Goal: Task Accomplishment & Management: Complete application form

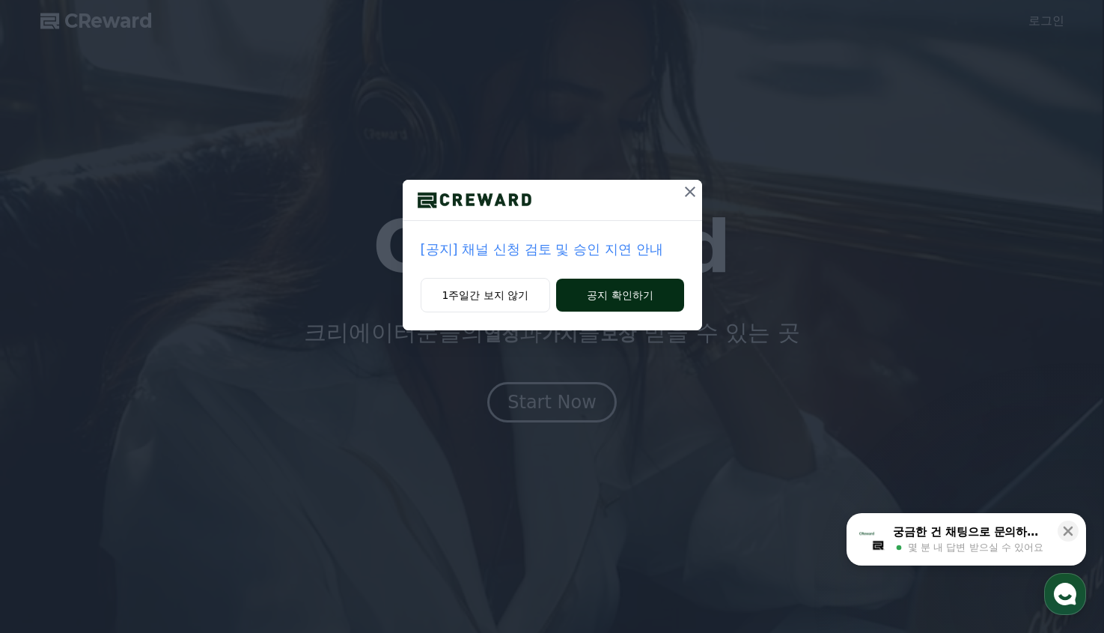
click at [600, 298] on button "공지 확인하기" at bounding box center [619, 294] width 127 height 33
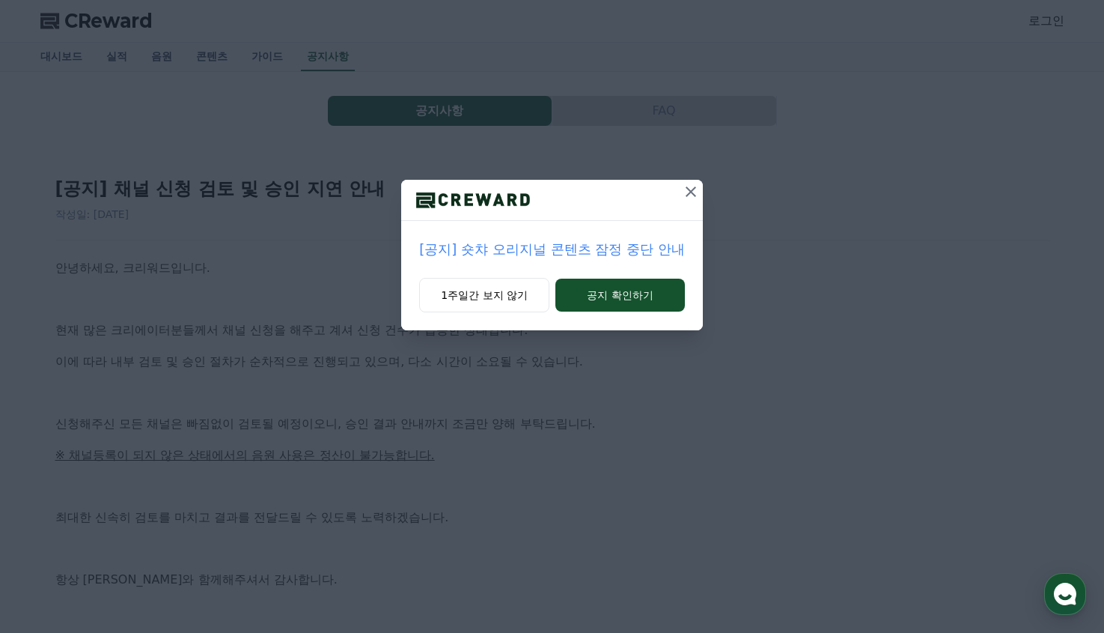
click at [687, 192] on icon at bounding box center [691, 192] width 18 height 18
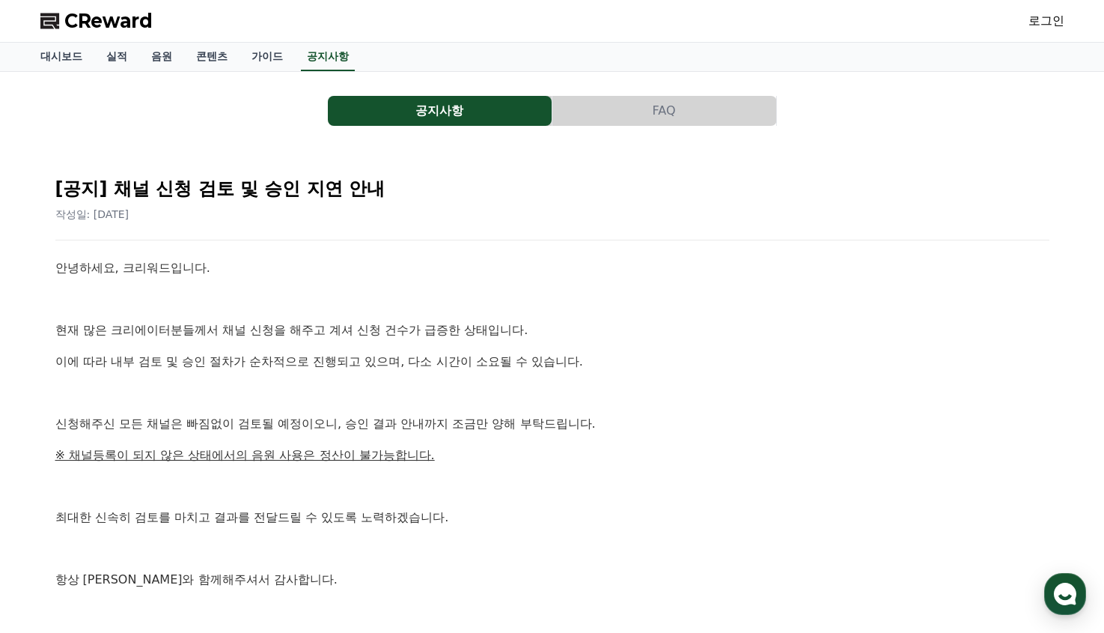
click at [266, 331] on p "현재 많은 크리에이터분들께서 채널 신청을 해주고 계셔 신청 건수가 급증한 상태입니다." at bounding box center [552, 329] width 994 height 19
click at [193, 356] on p "이에 따라 내부 검토 및 승인 절차가 순차적으로 진행되고 있으며, 다소 시간이 소요될 수 있습니다." at bounding box center [552, 361] width 994 height 19
click at [656, 112] on button "FAQ" at bounding box center [664, 111] width 224 height 30
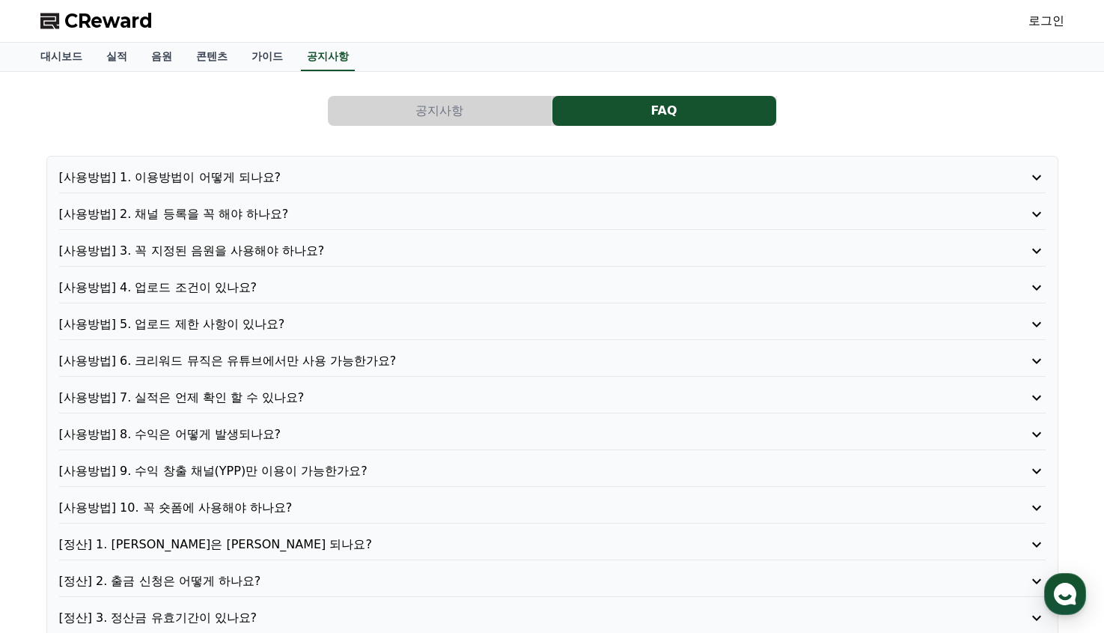
click at [204, 176] on p "[사용방법] 1. 이용방법이 어떻게 되나요?" at bounding box center [513, 177] width 908 height 18
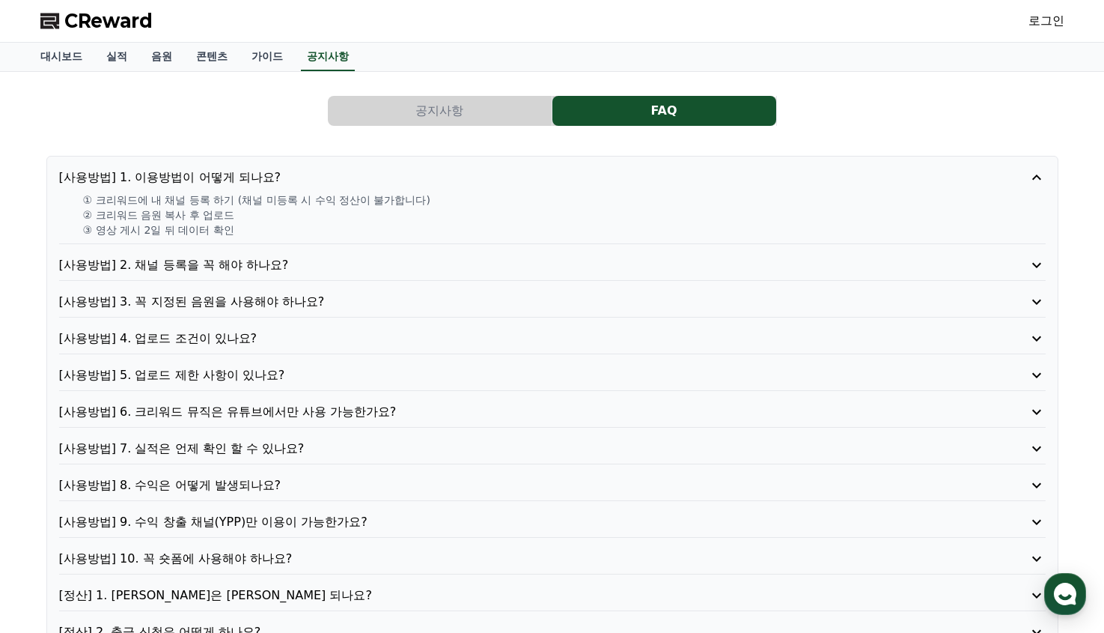
click at [453, 121] on button "공지사항" at bounding box center [440, 111] width 224 height 30
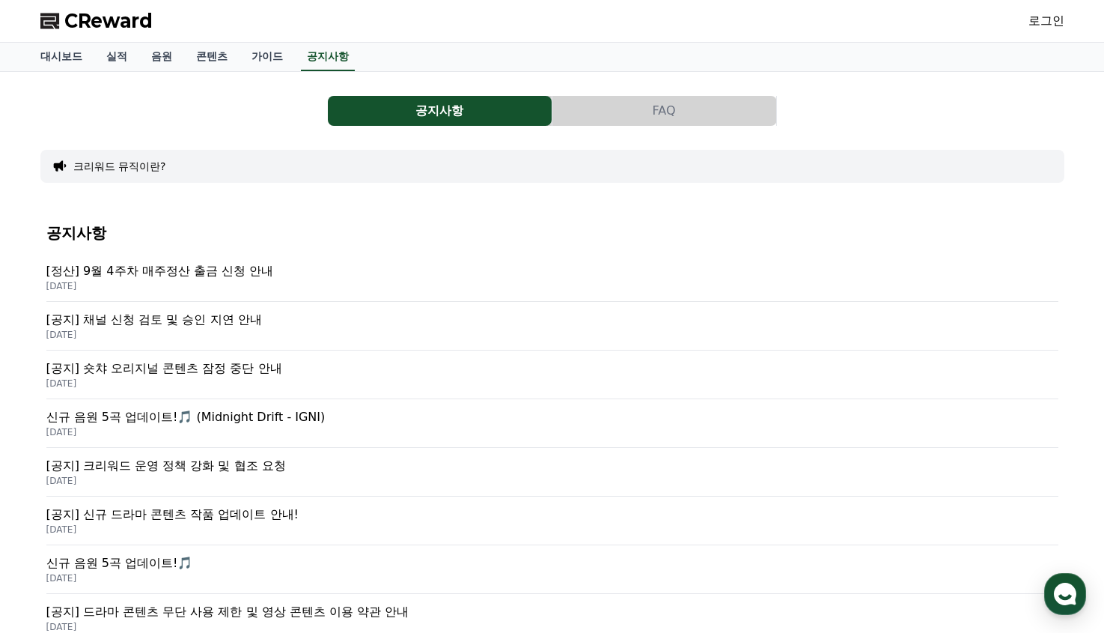
click at [169, 272] on p "[정산] 9월 4주차 매주정산 출금 신청 안내" at bounding box center [552, 271] width 1012 height 18
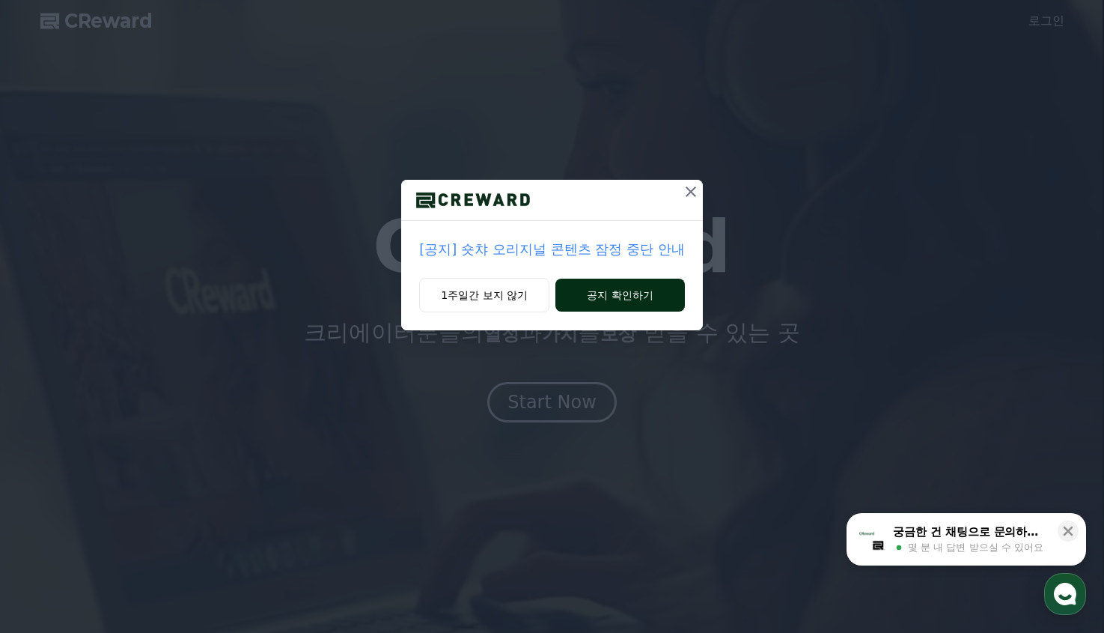
click at [603, 295] on button "공지 확인하기" at bounding box center [619, 294] width 129 height 33
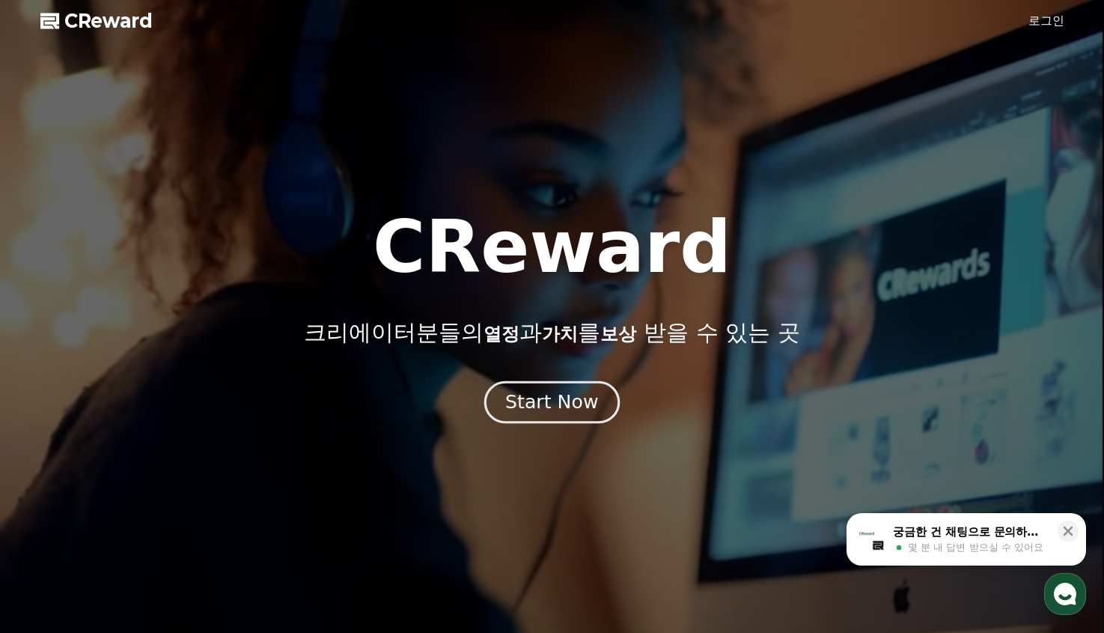
click at [586, 405] on div "Start Now" at bounding box center [551, 401] width 93 height 25
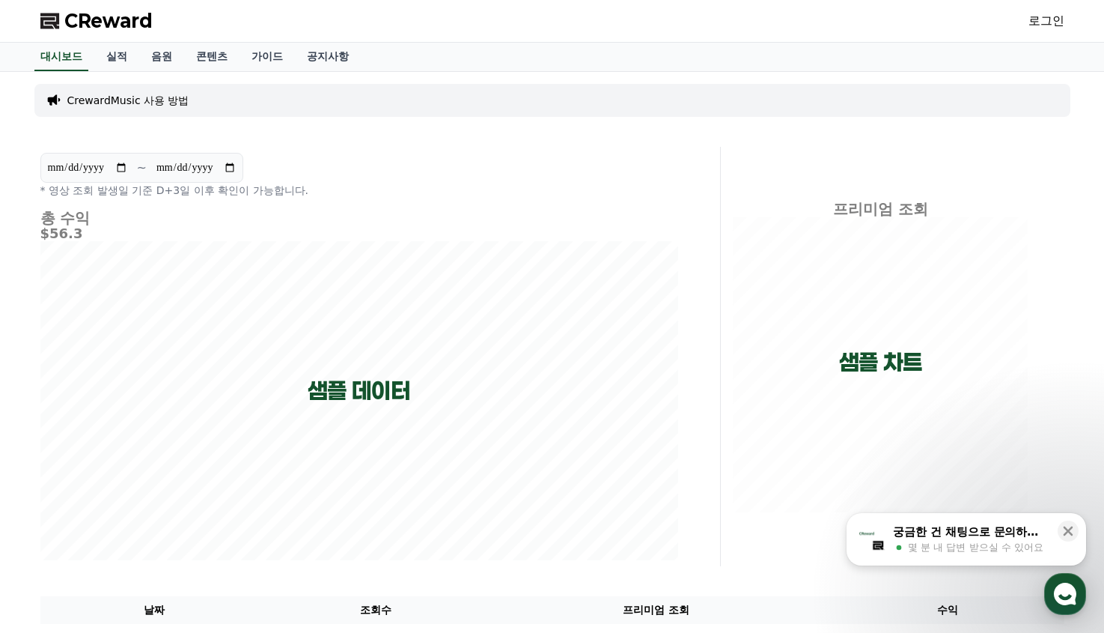
click at [104, 104] on p "CrewardMusic 사용 방법" at bounding box center [128, 100] width 122 height 15
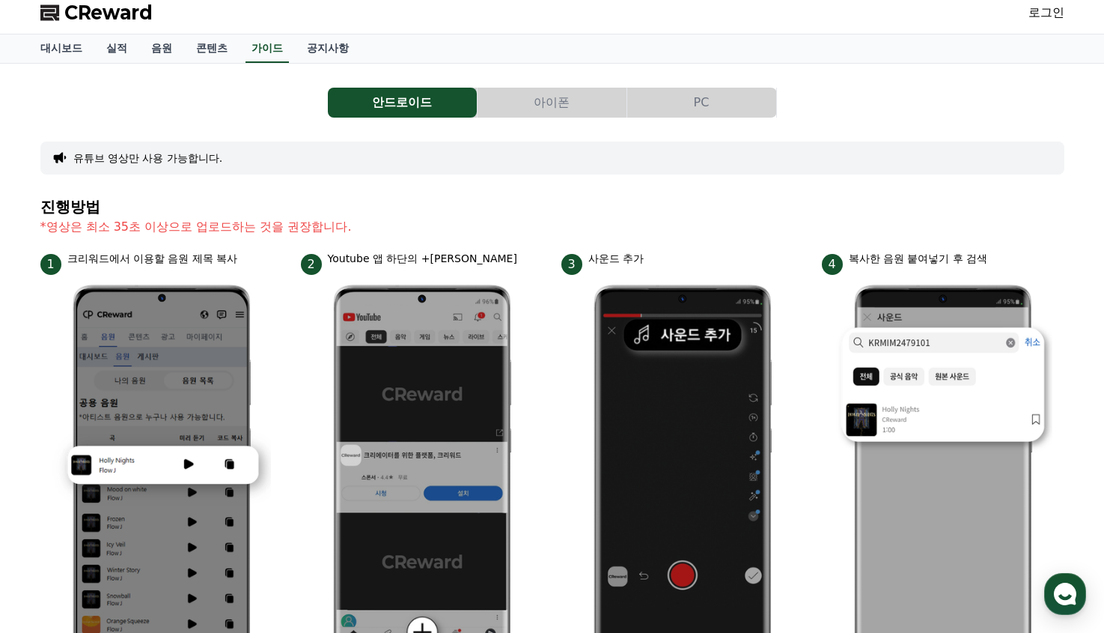
scroll to position [9, 0]
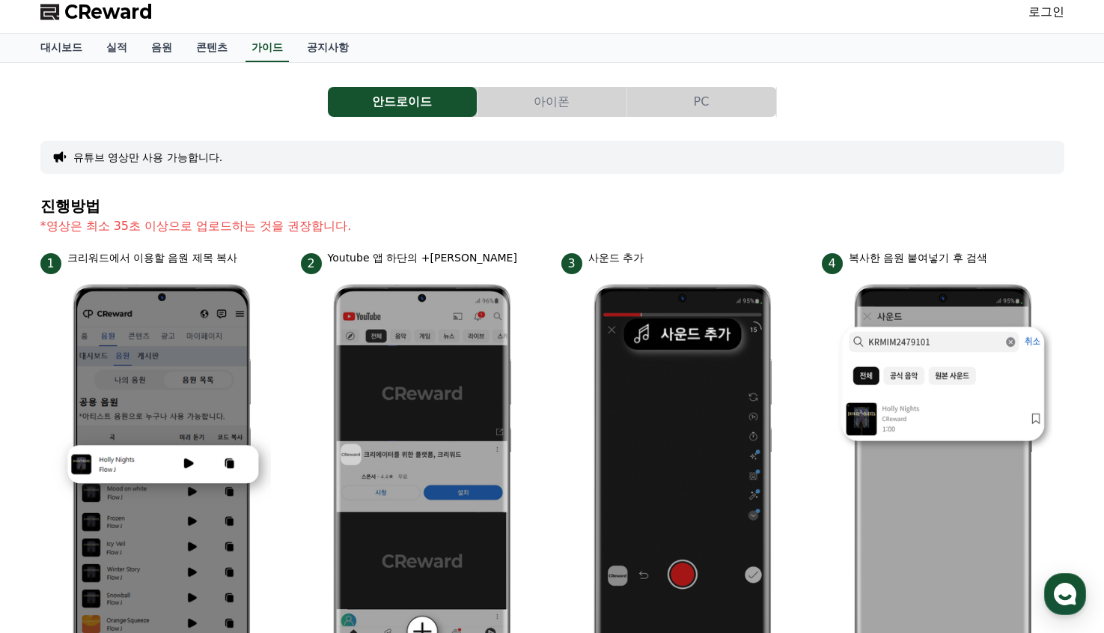
click at [561, 102] on button "아이폰" at bounding box center [552, 102] width 149 height 30
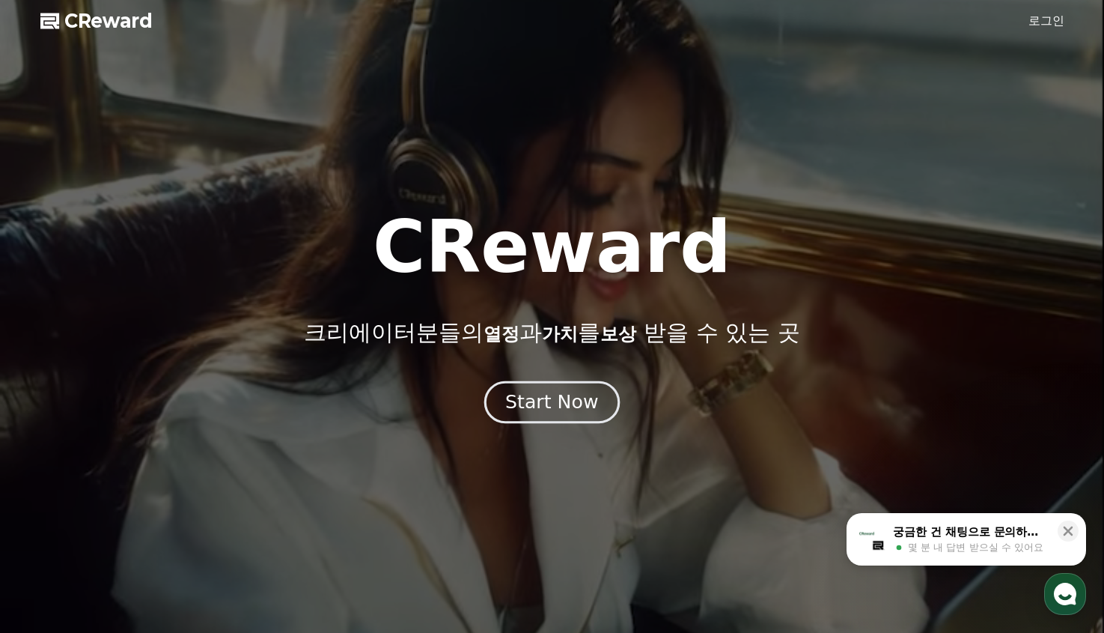
click at [574, 409] on div "Start Now" at bounding box center [551, 401] width 93 height 25
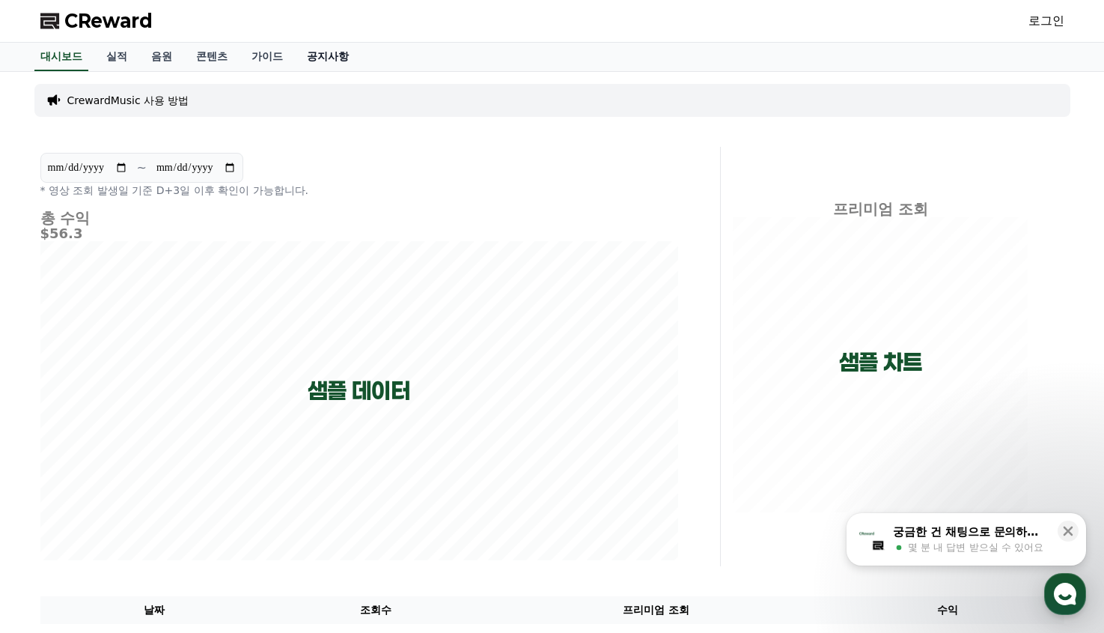
click at [308, 65] on link "공지사항" at bounding box center [328, 57] width 66 height 28
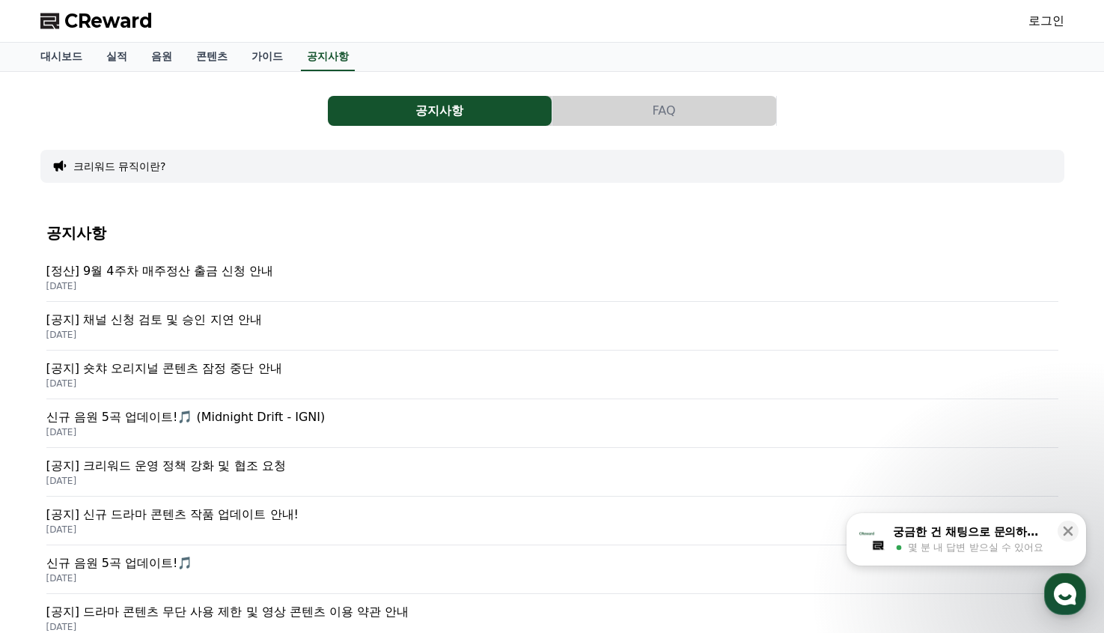
click at [640, 106] on button "FAQ" at bounding box center [664, 111] width 224 height 30
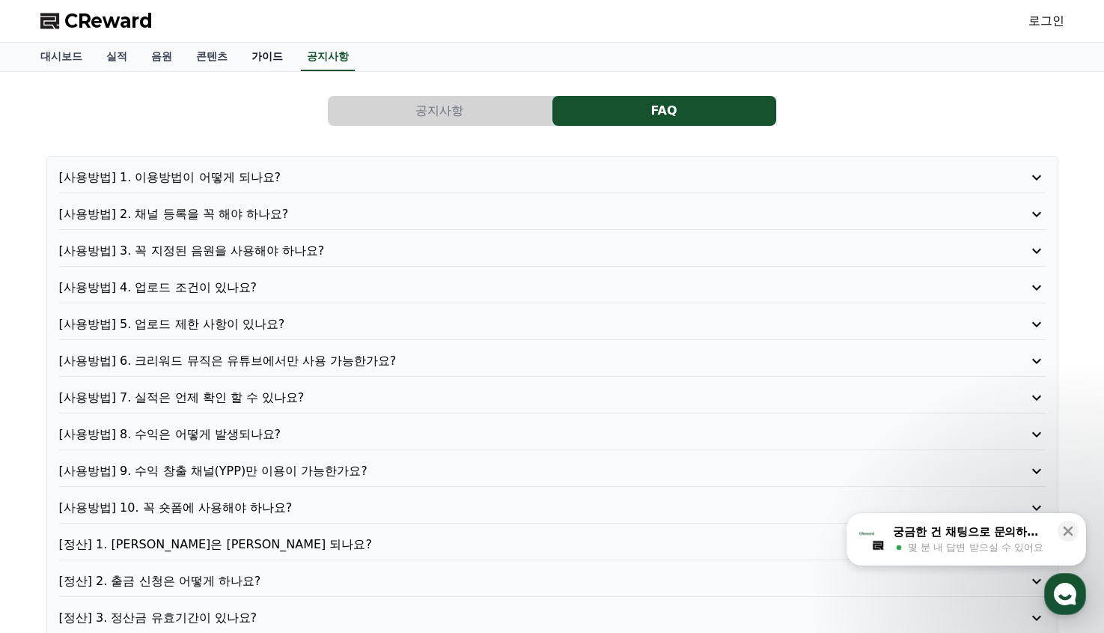
click at [248, 61] on link "가이드" at bounding box center [267, 57] width 55 height 28
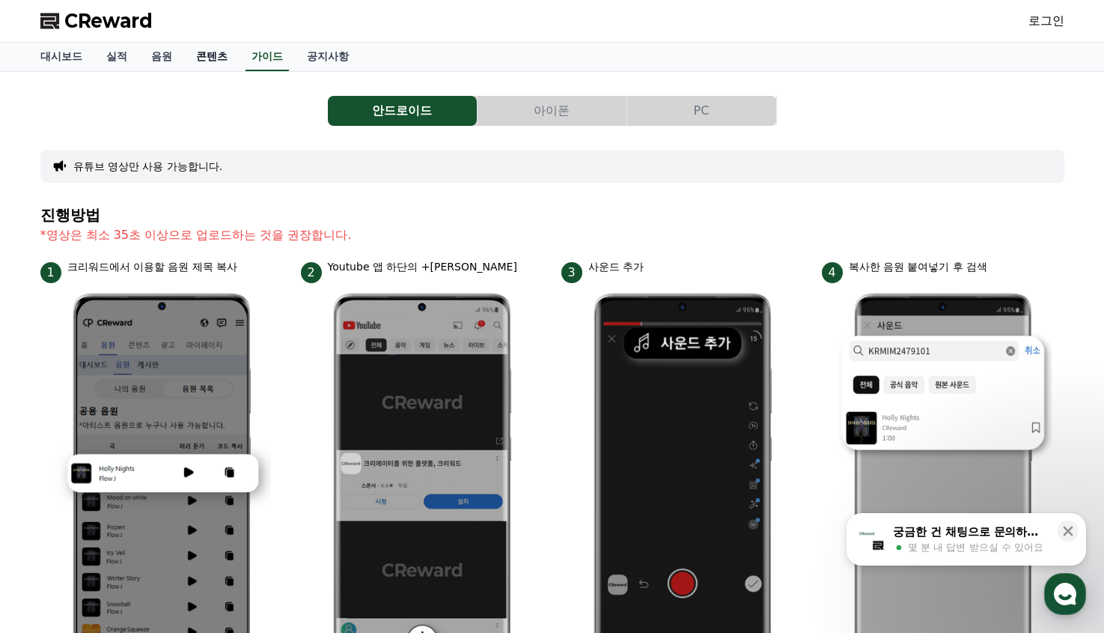
click at [196, 61] on link "콘텐츠" at bounding box center [211, 57] width 55 height 28
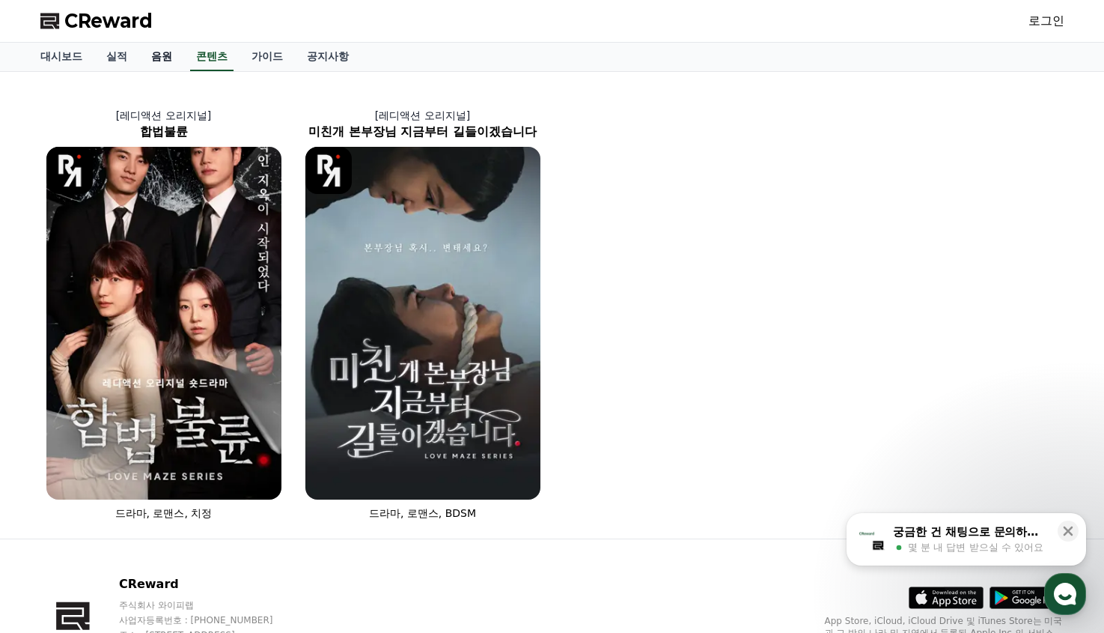
click at [141, 55] on link "음원" at bounding box center [161, 57] width 45 height 28
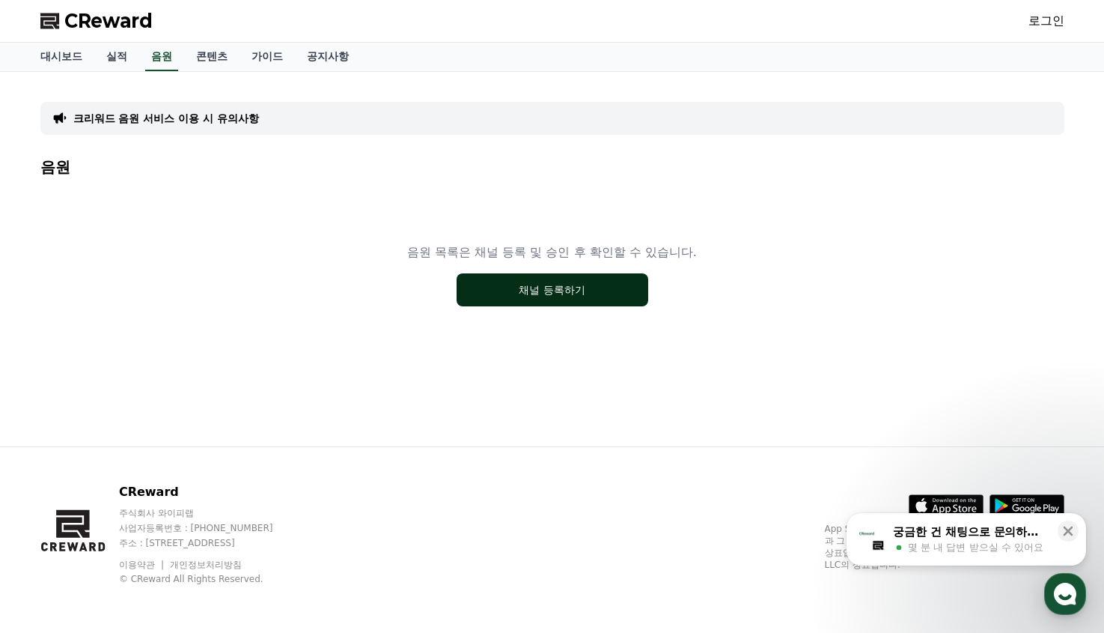
click at [561, 288] on button "채널 등록하기" at bounding box center [553, 289] width 192 height 33
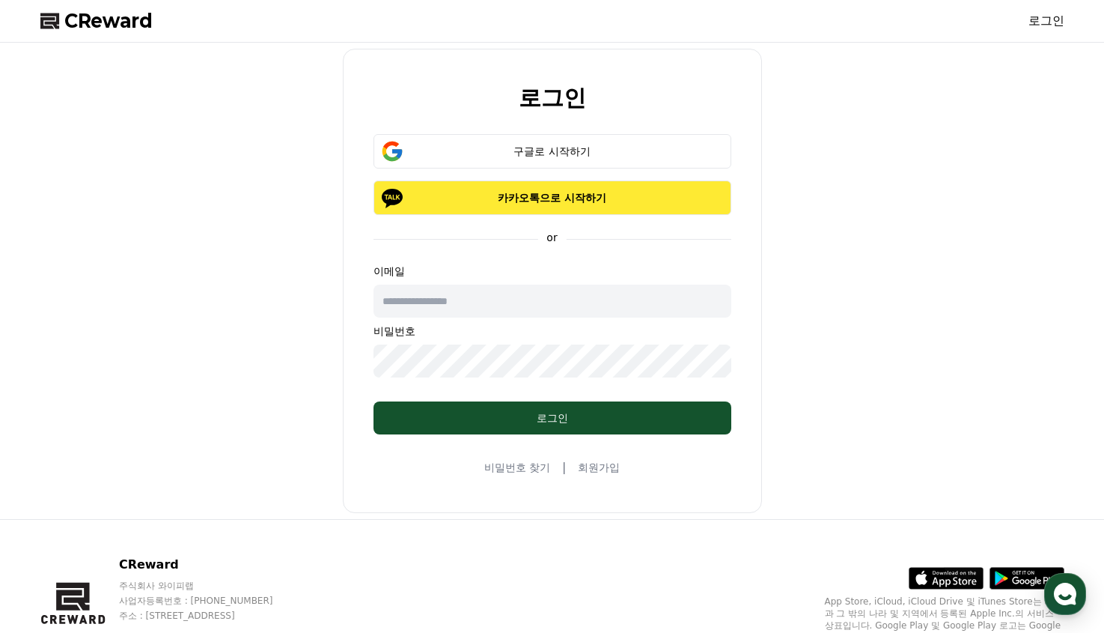
click at [564, 193] on p "카카오톡으로 시작하기" at bounding box center [552, 197] width 314 height 15
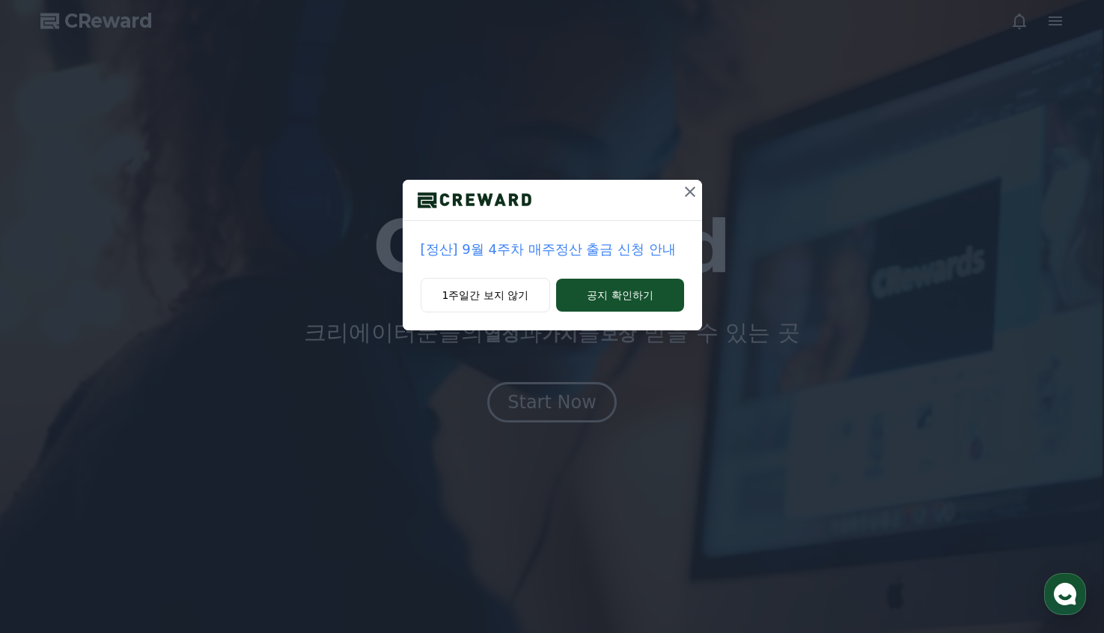
click at [689, 193] on icon at bounding box center [690, 192] width 18 height 18
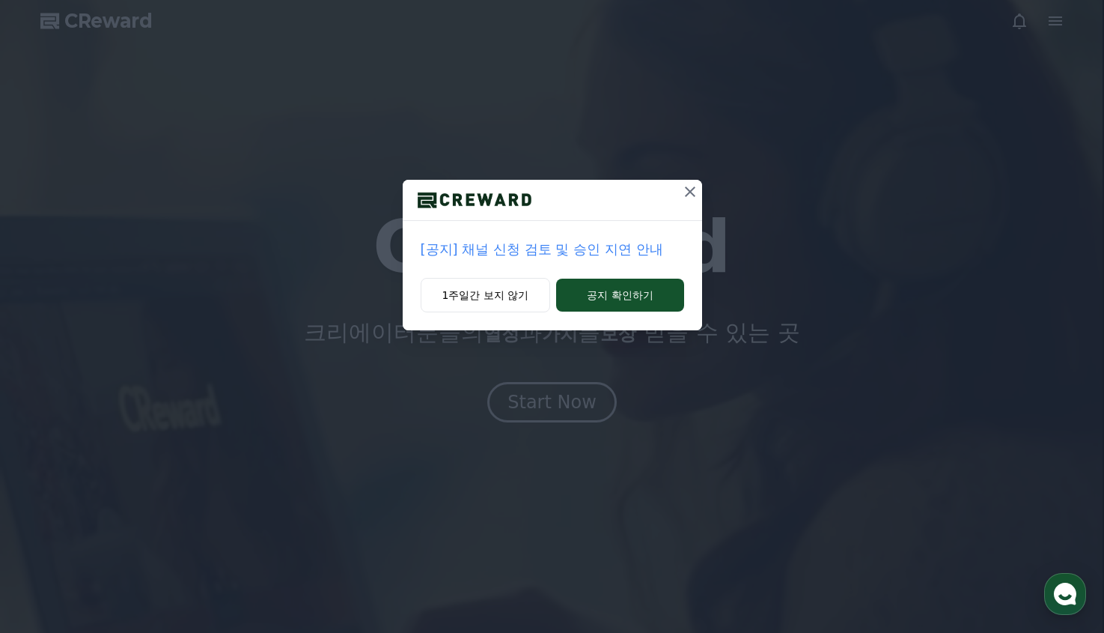
click at [690, 193] on icon at bounding box center [690, 191] width 10 height 10
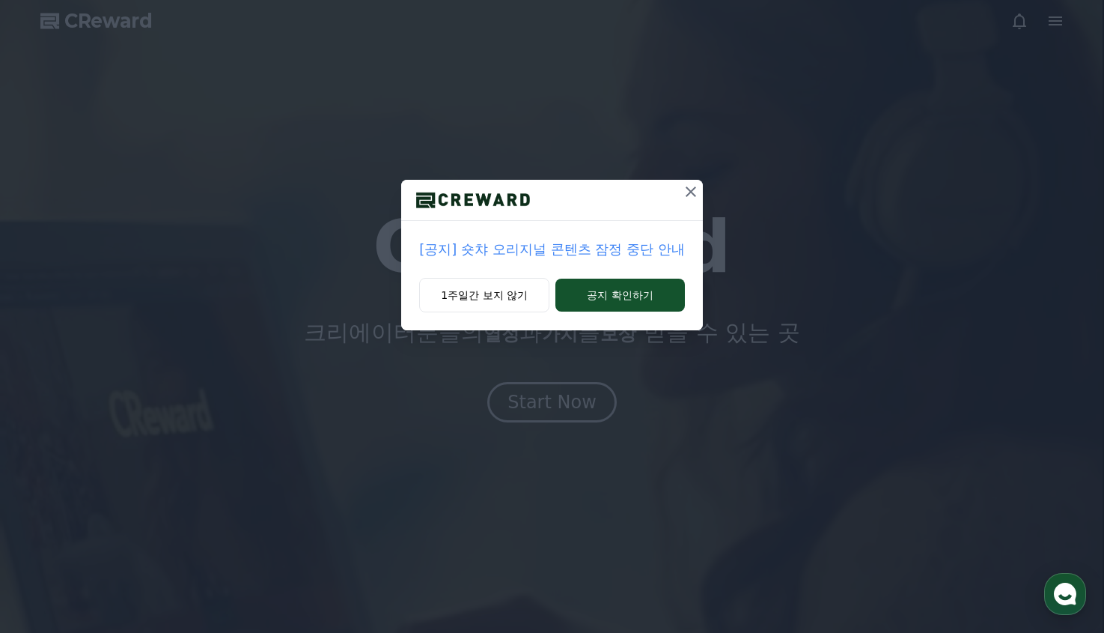
click at [693, 189] on icon at bounding box center [691, 192] width 18 height 18
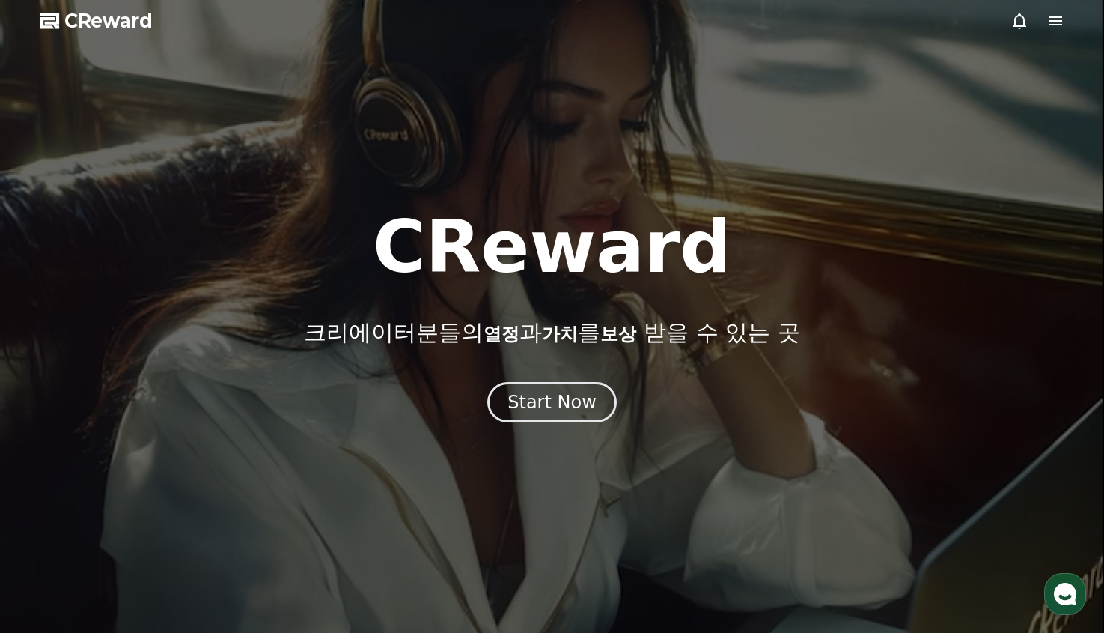
click at [725, 156] on div at bounding box center [552, 316] width 1104 height 633
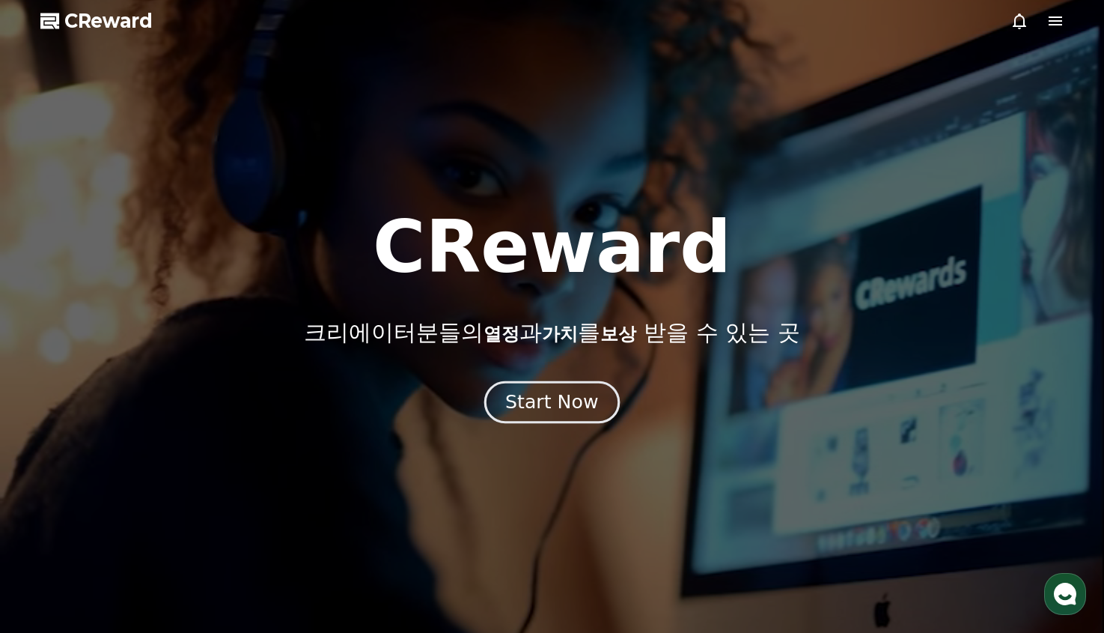
click at [552, 406] on div "Start Now" at bounding box center [551, 401] width 93 height 25
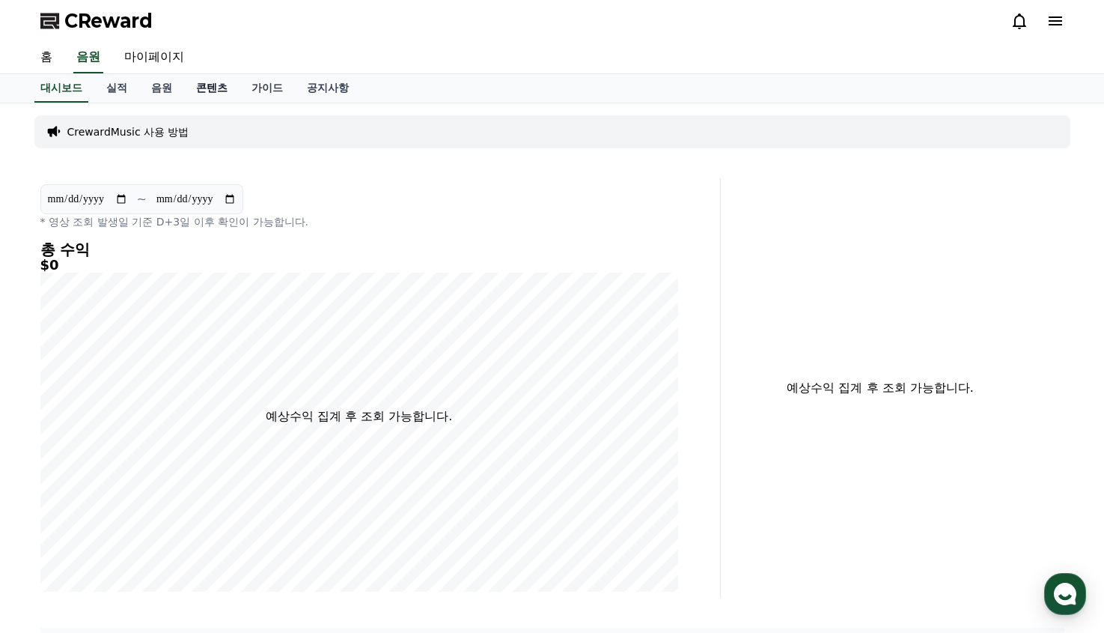
click at [192, 86] on link "콘텐츠" at bounding box center [211, 88] width 55 height 28
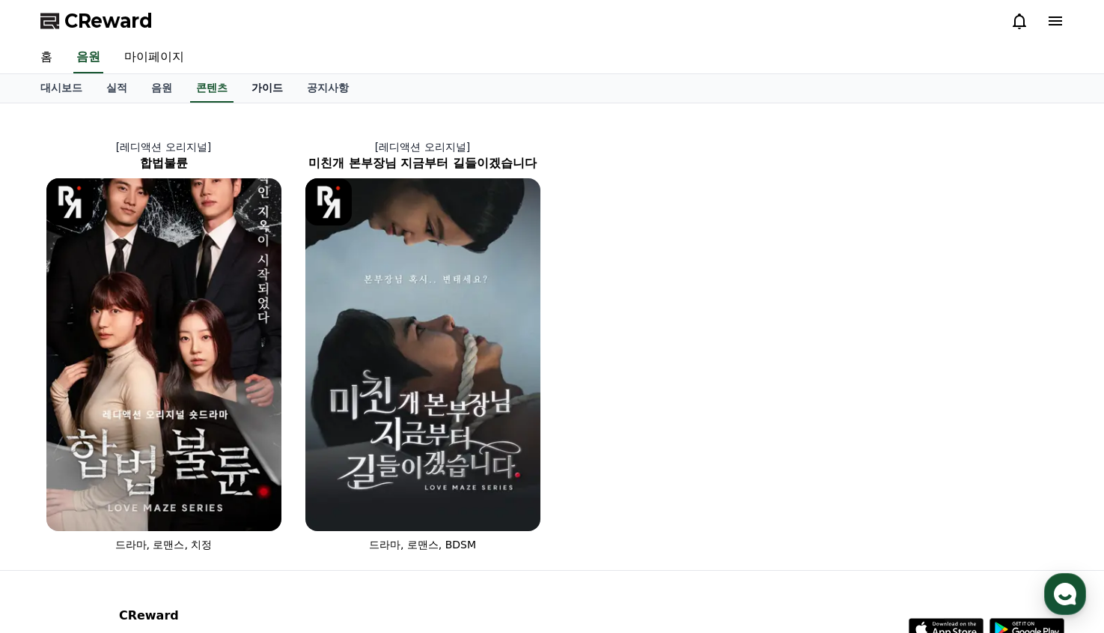
click at [248, 88] on link "가이드" at bounding box center [267, 88] width 55 height 28
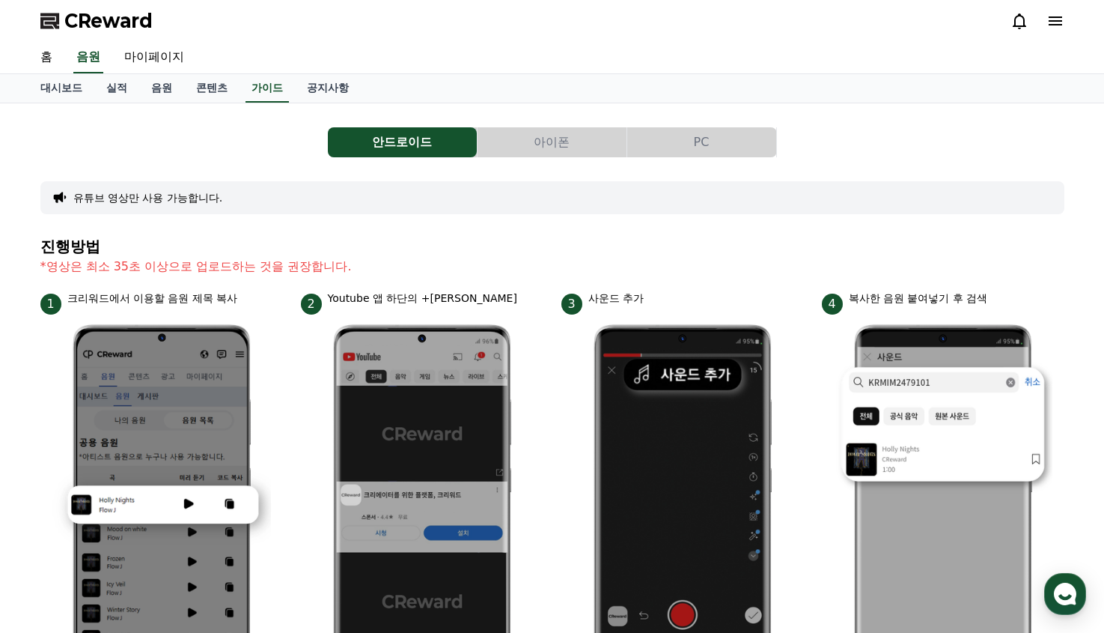
click at [570, 152] on button "아이폰" at bounding box center [552, 142] width 149 height 30
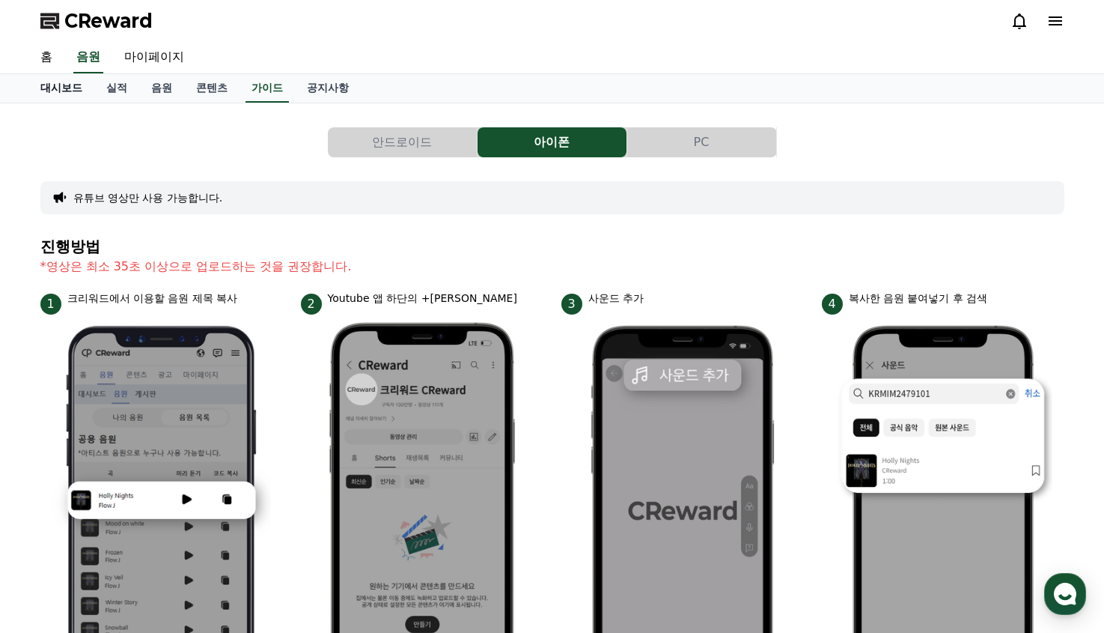
click at [60, 87] on link "대시보드" at bounding box center [61, 88] width 66 height 28
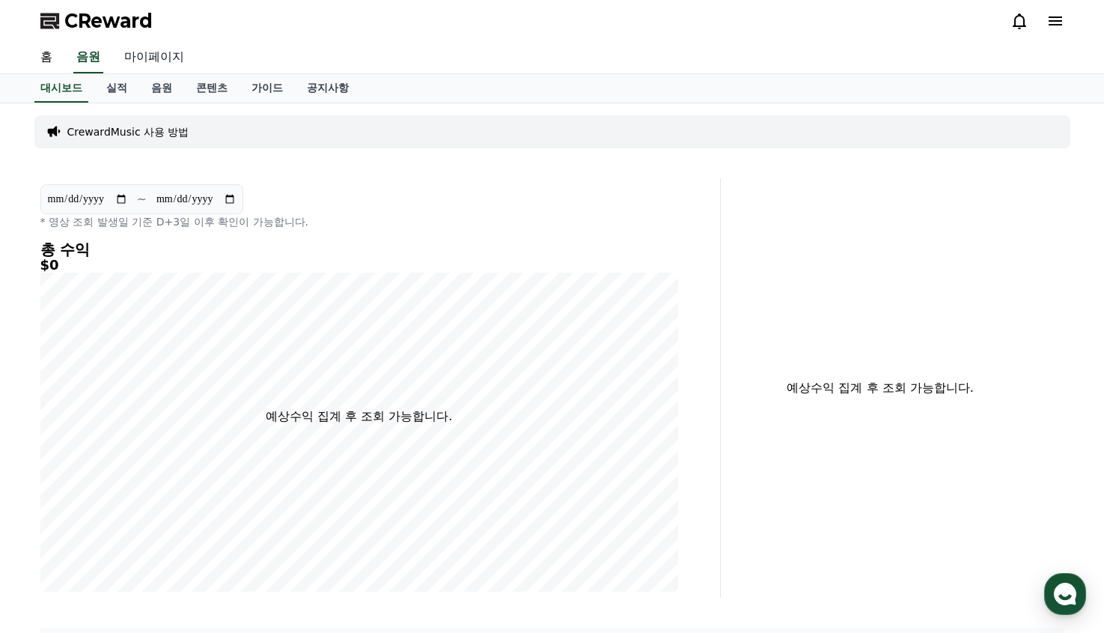
click at [139, 59] on link "마이페이지" at bounding box center [154, 57] width 84 height 31
select select "**********"
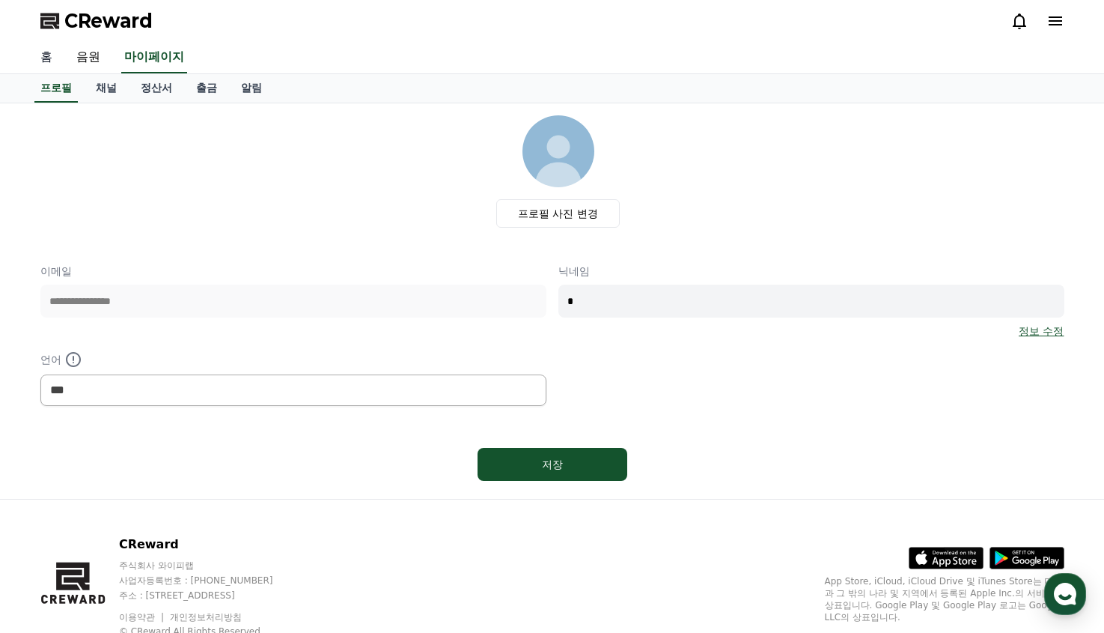
click at [42, 56] on link "홈" at bounding box center [46, 57] width 36 height 31
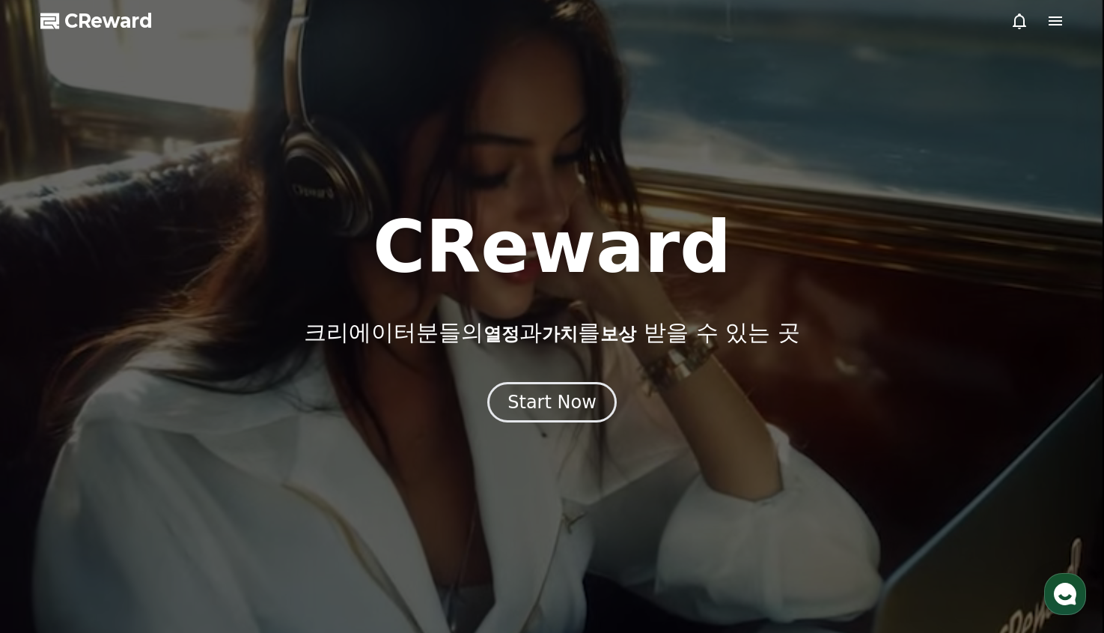
click at [1054, 25] on icon at bounding box center [1055, 20] width 13 height 9
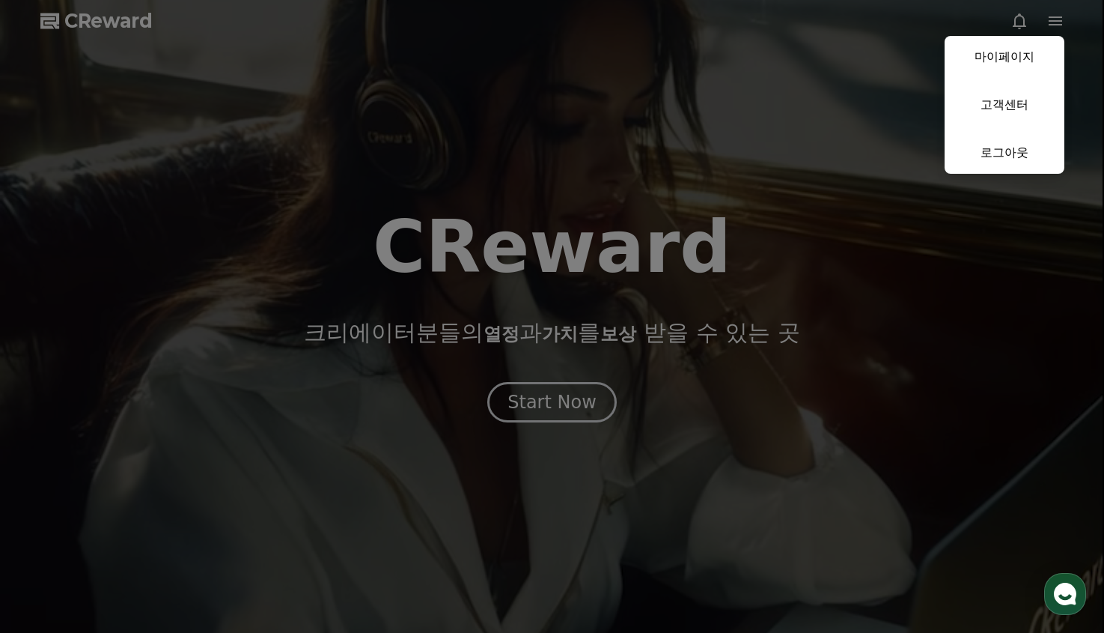
click at [561, 400] on button "close" at bounding box center [552, 316] width 1104 height 633
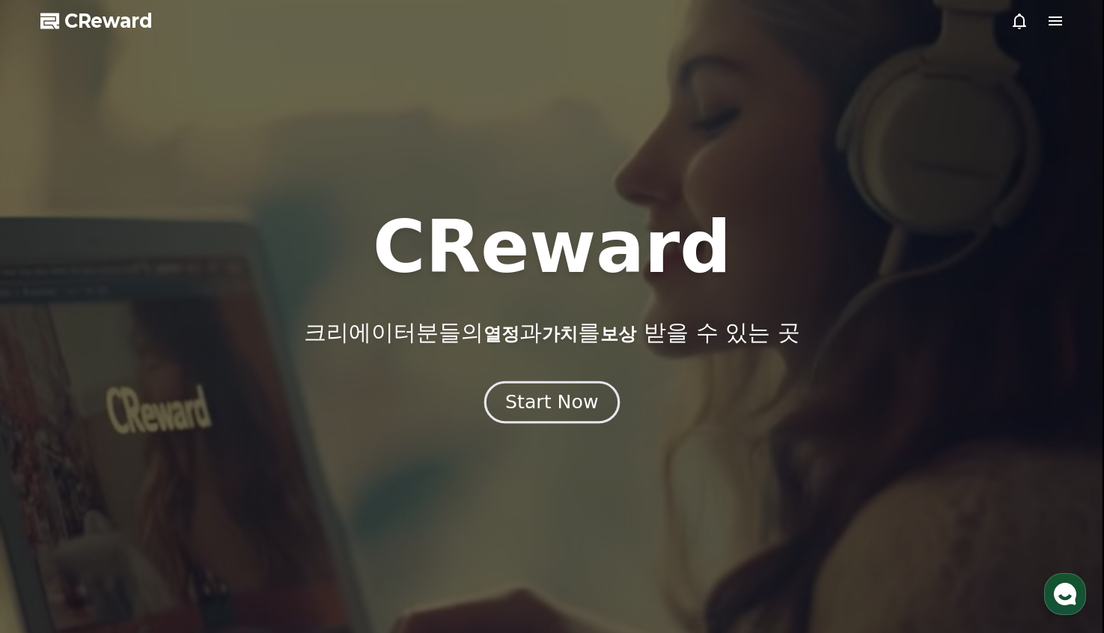
click at [561, 401] on div "Start Now" at bounding box center [551, 401] width 93 height 25
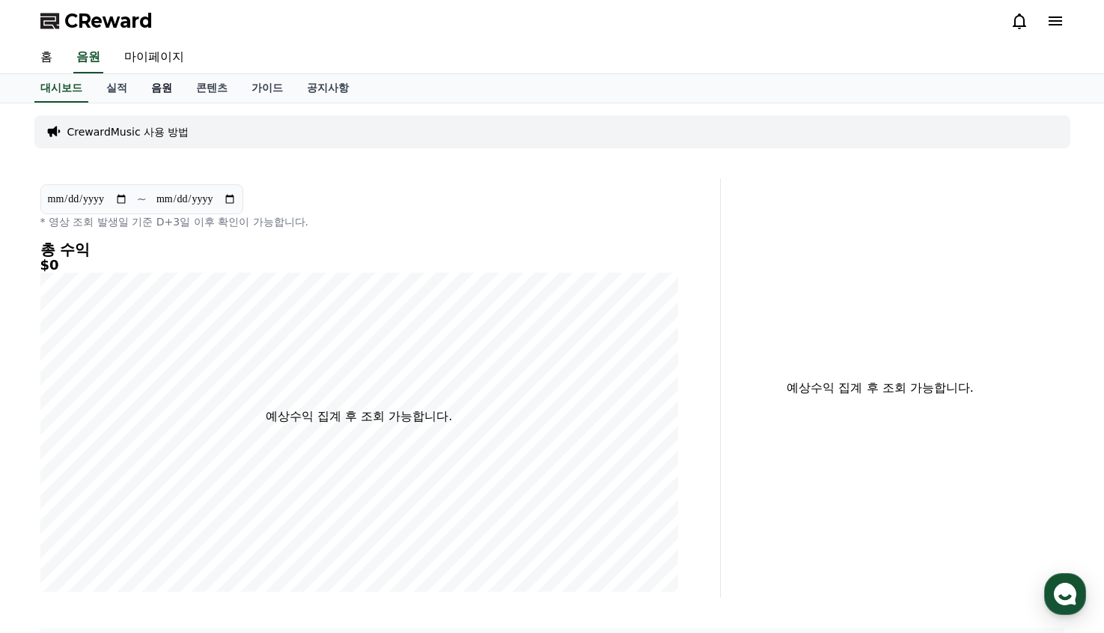
click at [139, 89] on link "음원" at bounding box center [161, 88] width 45 height 28
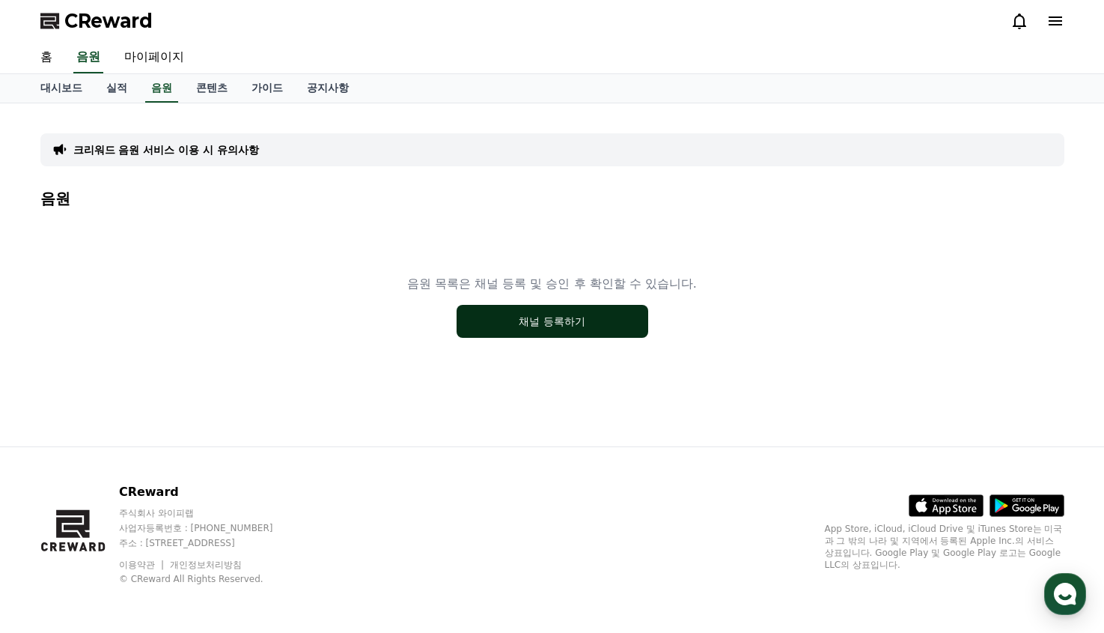
click at [554, 326] on button "채널 등록하기" at bounding box center [553, 321] width 192 height 33
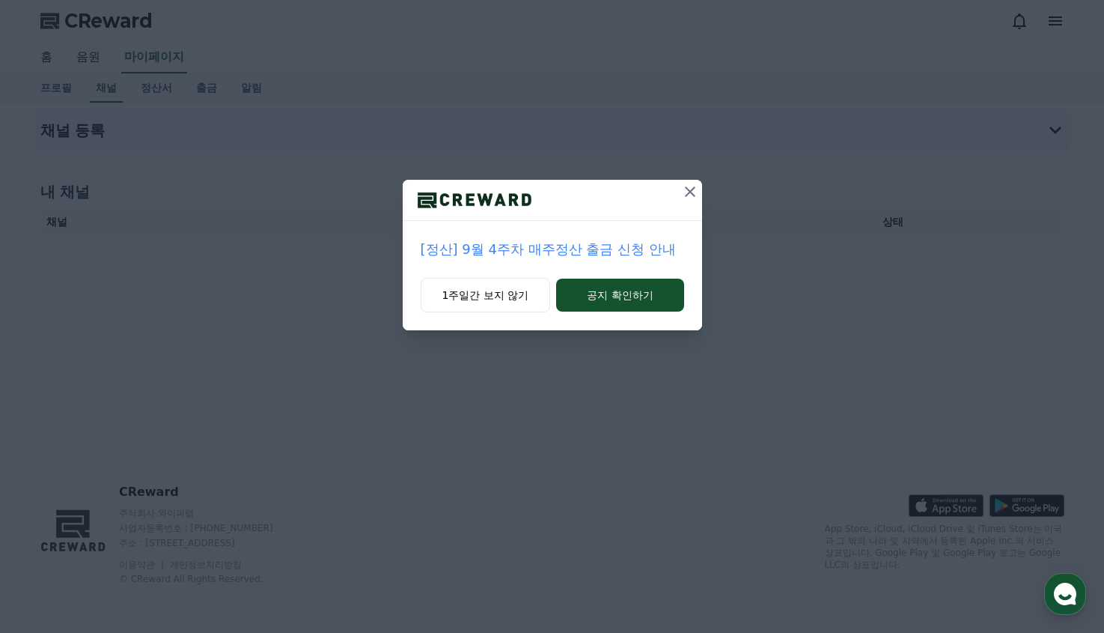
click at [689, 192] on icon at bounding box center [690, 191] width 10 height 10
click at [693, 195] on icon at bounding box center [691, 191] width 10 height 10
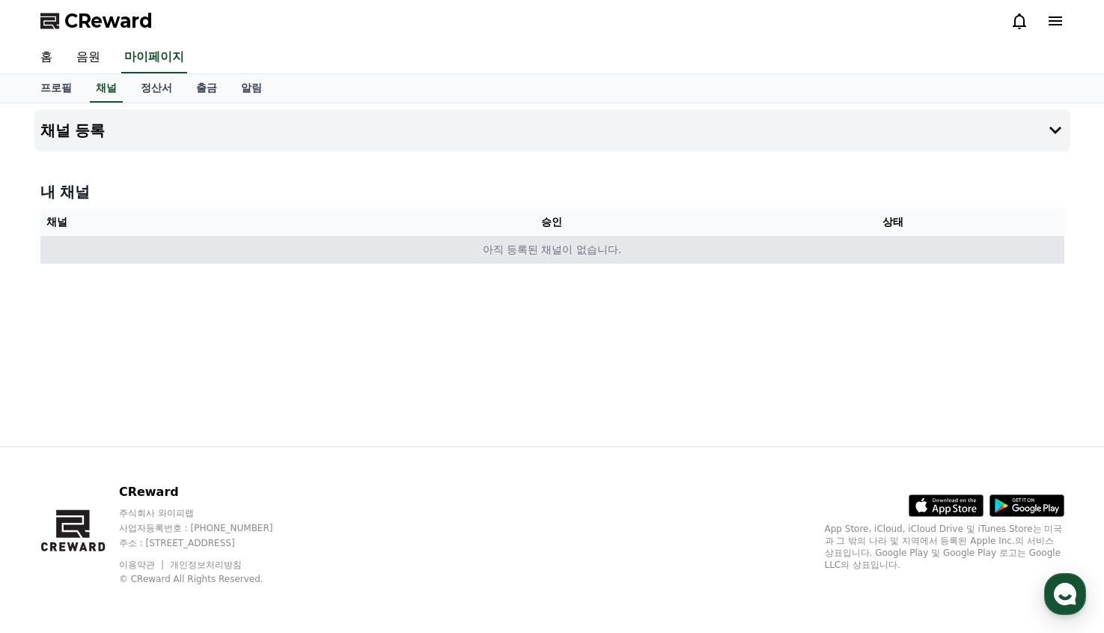
click at [502, 252] on td "아직 등록된 채널이 없습니다." at bounding box center [552, 250] width 1024 height 28
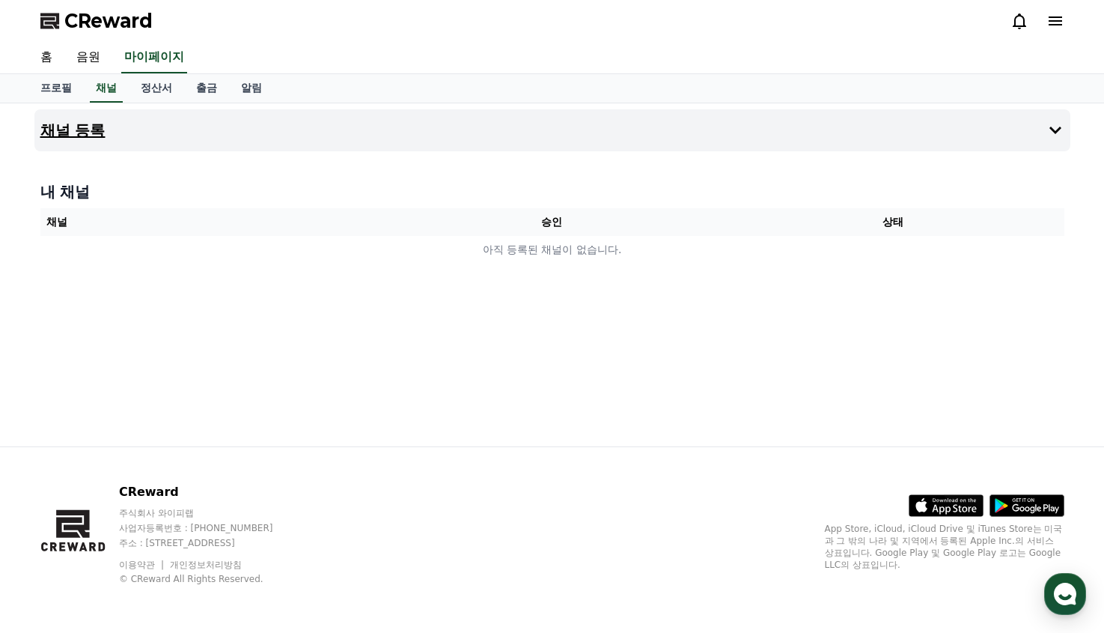
click at [76, 129] on h4 "채널 등록" at bounding box center [72, 130] width 65 height 16
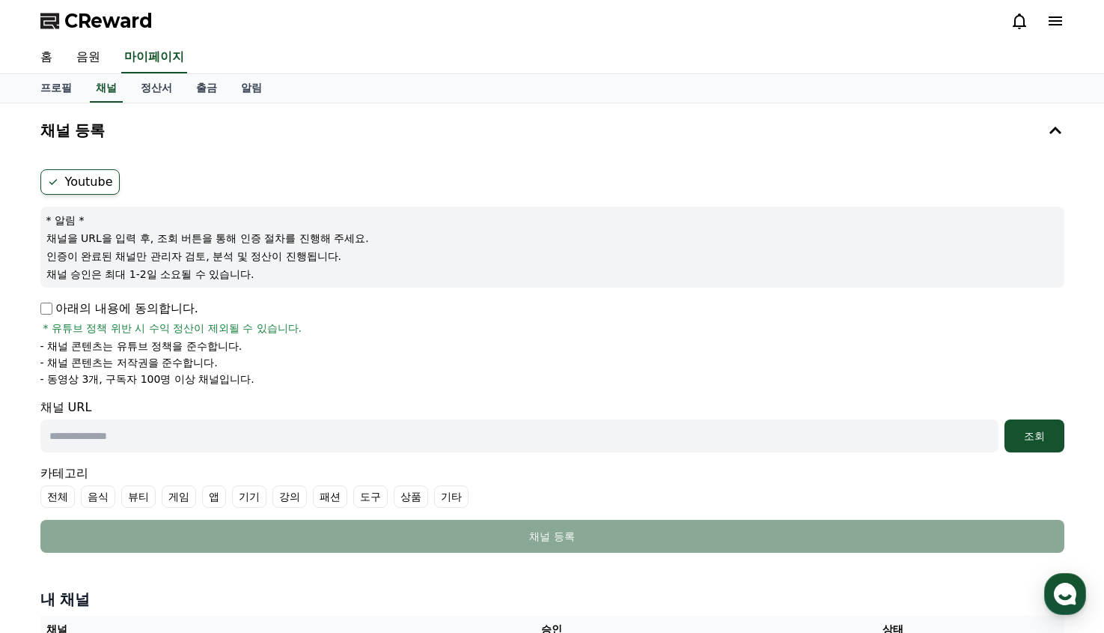
click at [52, 185] on icon at bounding box center [53, 182] width 12 height 12
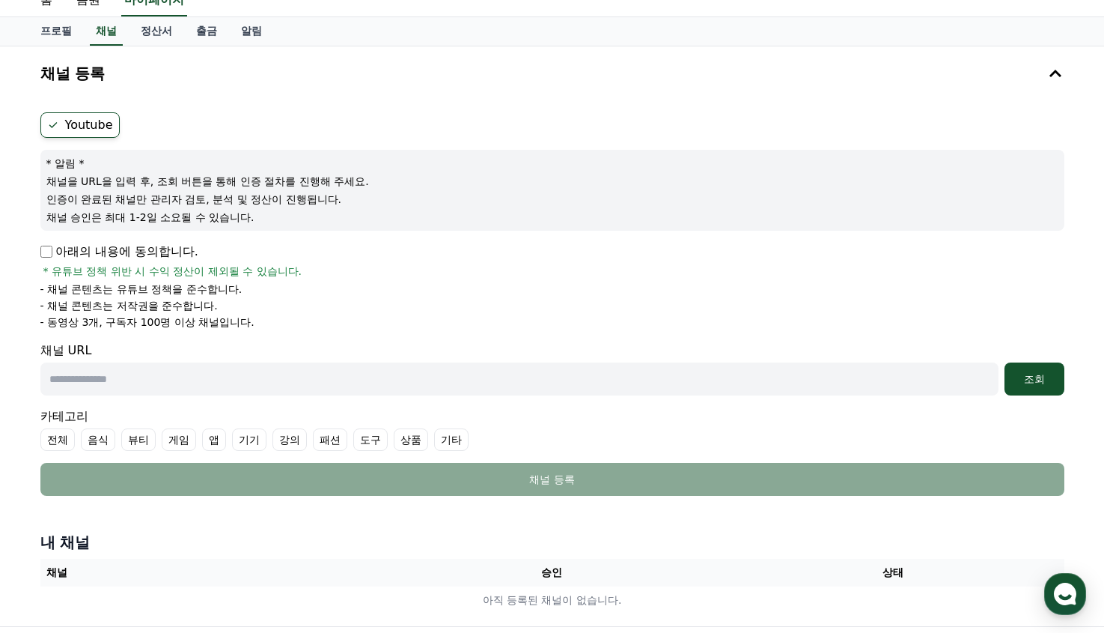
scroll to position [58, 0]
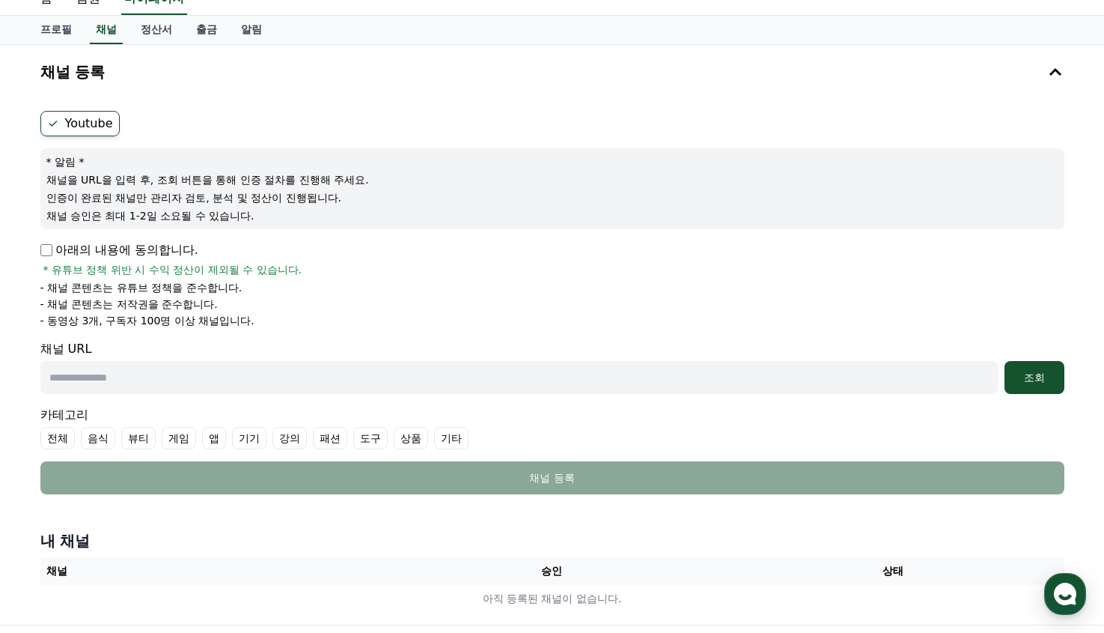
click at [215, 374] on input "text" at bounding box center [519, 377] width 958 height 33
paste input "**********"
type input "**********"
click at [52, 437] on label "전체" at bounding box center [57, 438] width 34 height 22
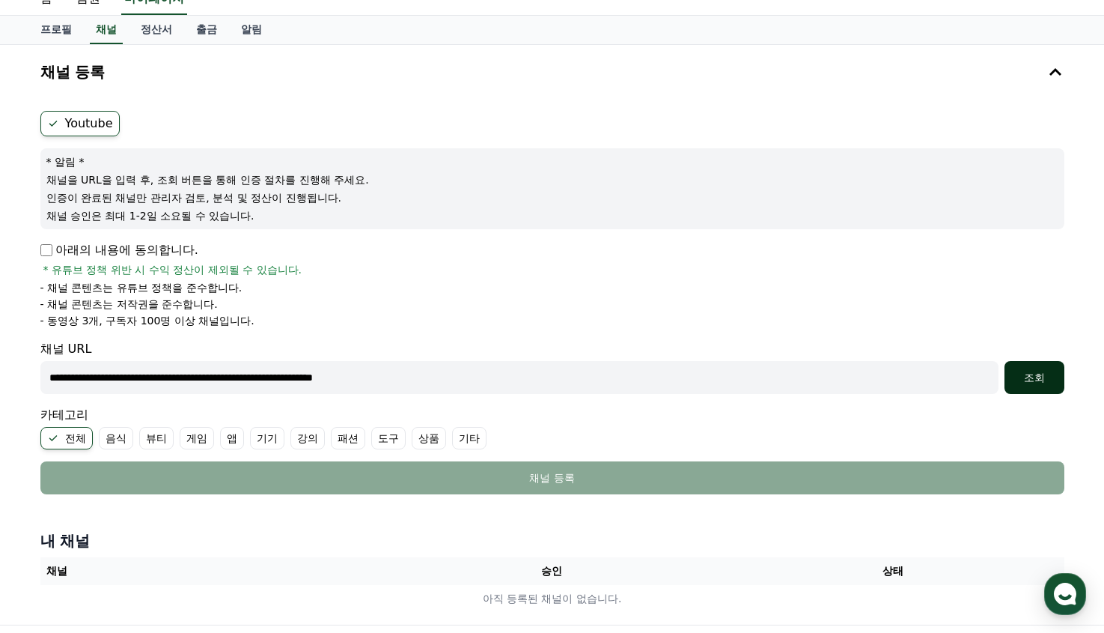
click at [1040, 376] on div "조회" at bounding box center [1035, 377] width 48 height 15
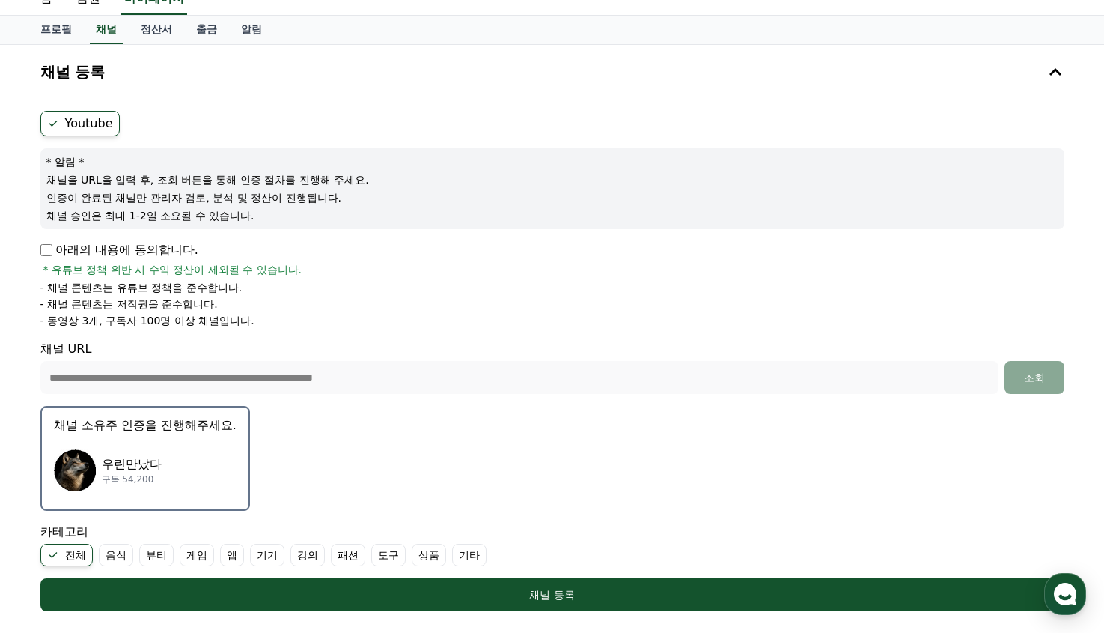
click at [176, 467] on div "우린만났다 구독 54,200" at bounding box center [145, 470] width 183 height 60
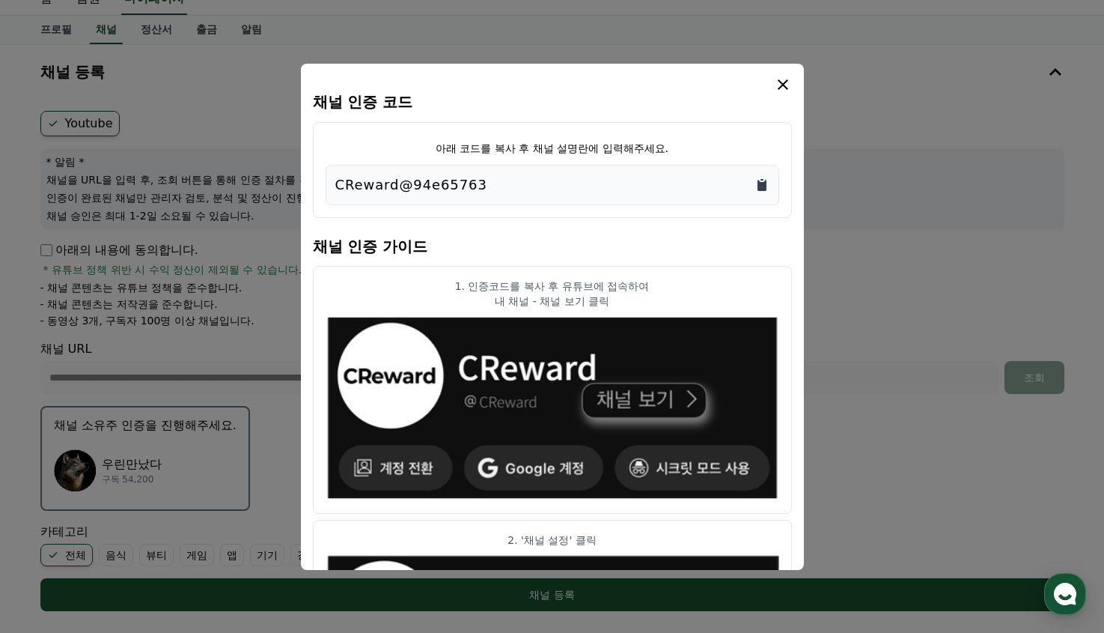
click at [760, 186] on icon "Copy to clipboard" at bounding box center [762, 185] width 9 height 11
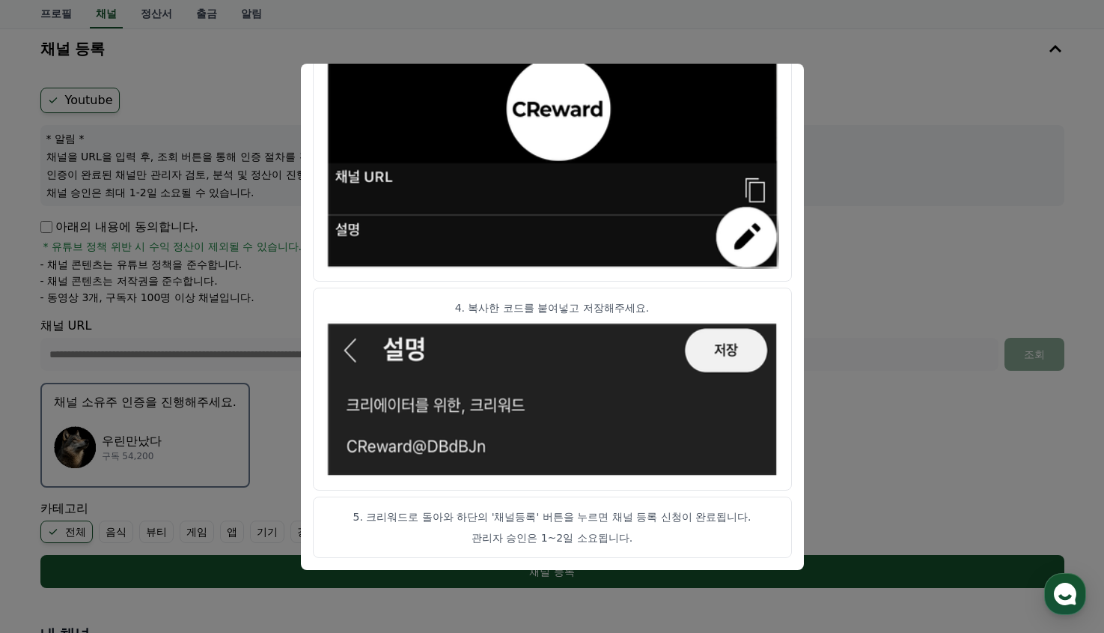
scroll to position [353, 0]
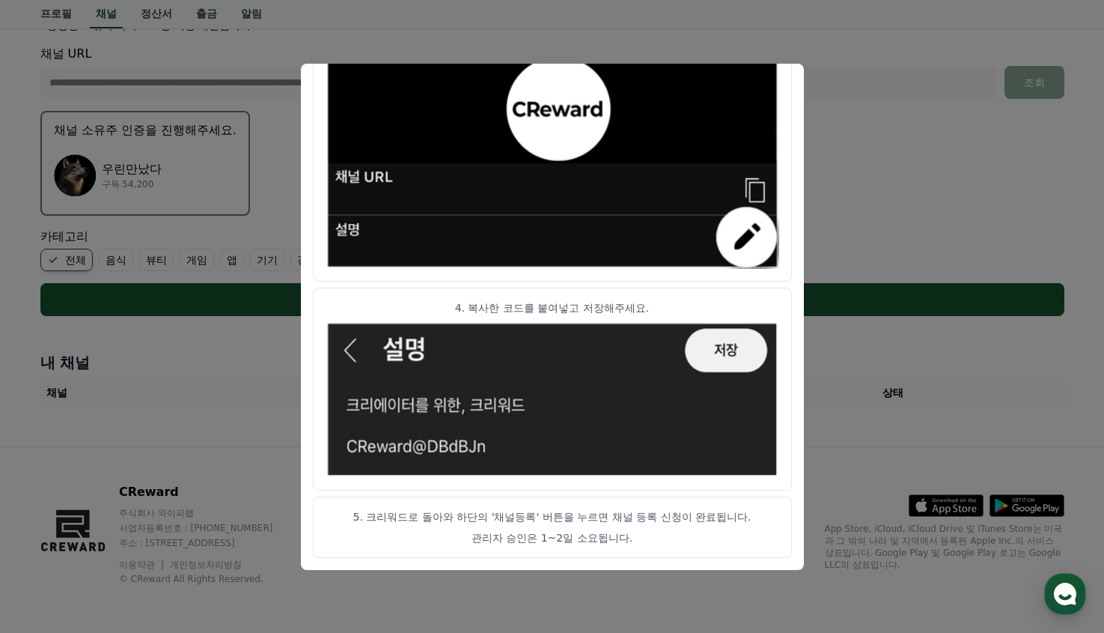
click at [555, 539] on p "관리자 승인은 1~2일 소요됩니다." at bounding box center [553, 537] width 454 height 15
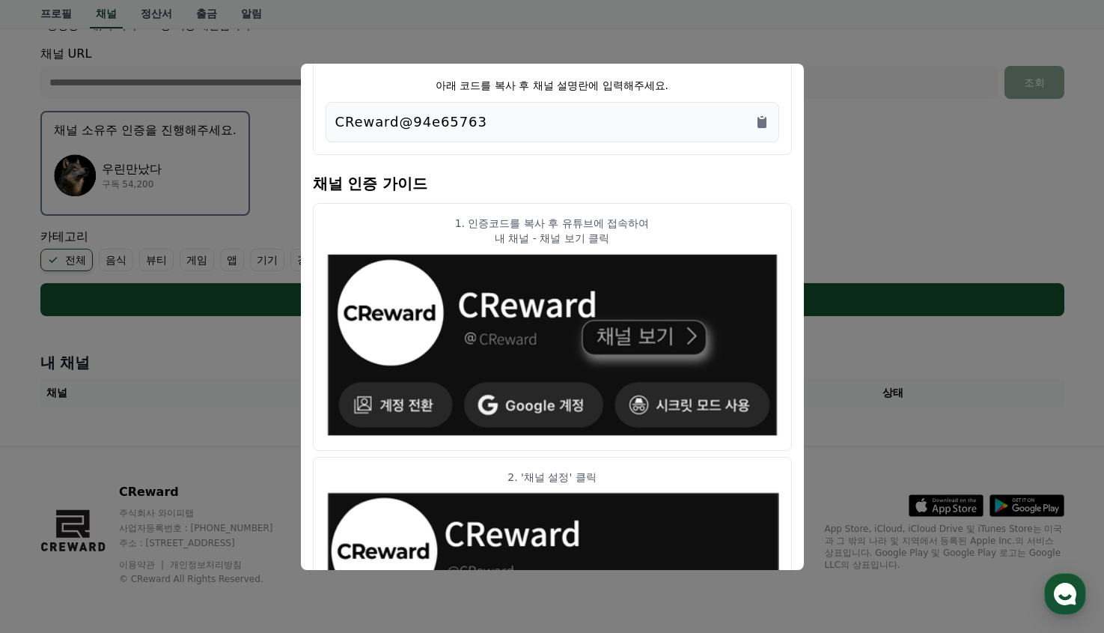
scroll to position [0, 0]
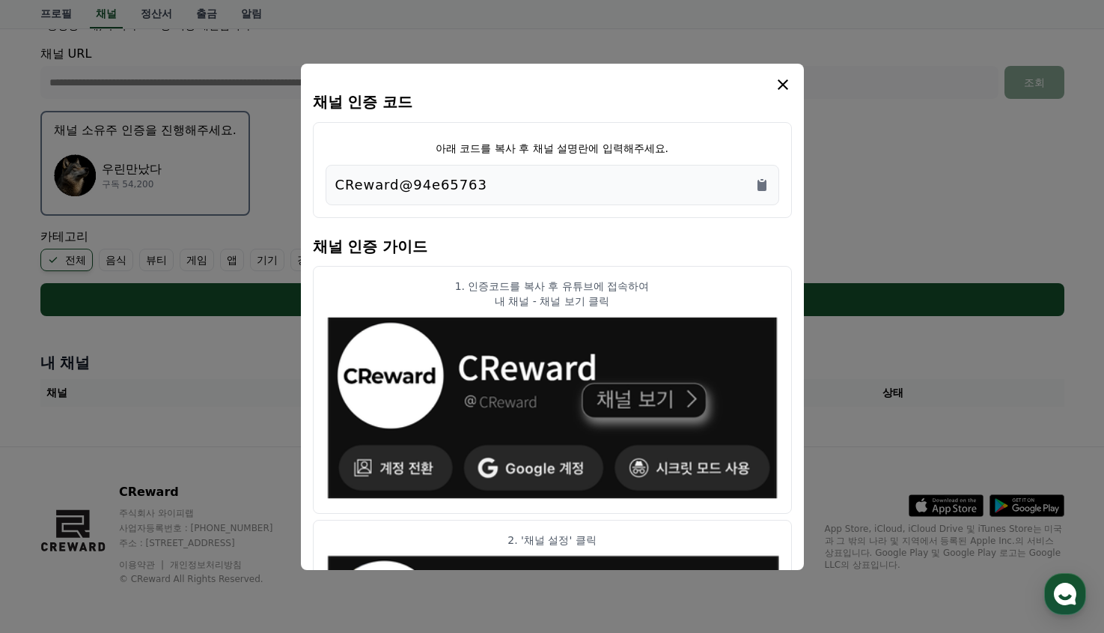
click at [785, 84] on icon "modal" at bounding box center [783, 85] width 18 height 18
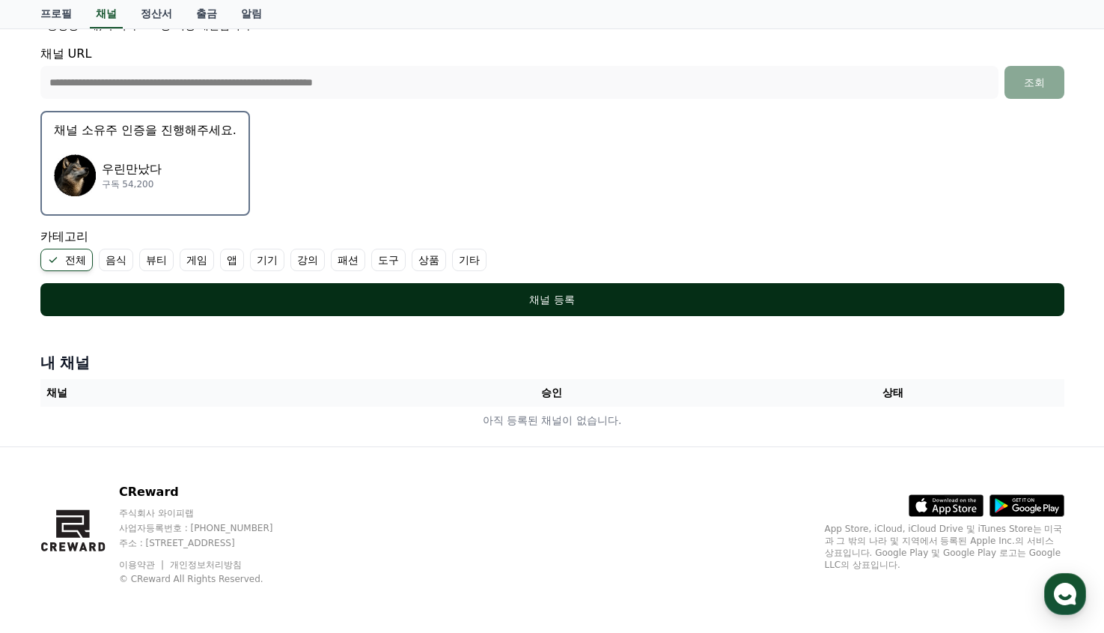
click at [546, 299] on div "채널 등록" at bounding box center [552, 299] width 964 height 15
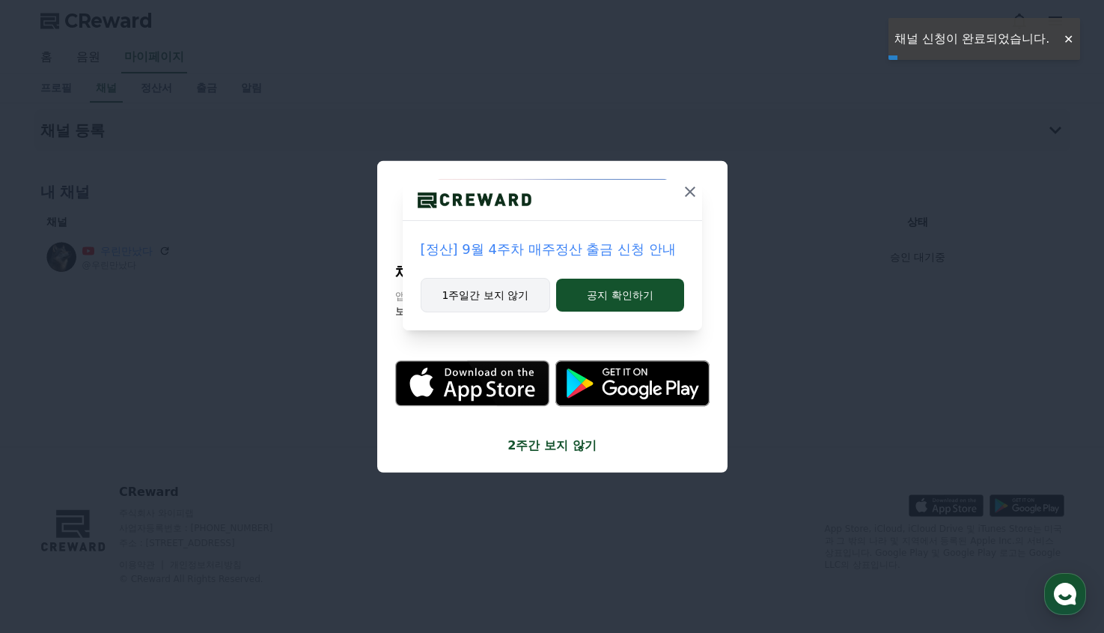
click at [508, 300] on button "1주일간 보지 않기" at bounding box center [486, 295] width 130 height 34
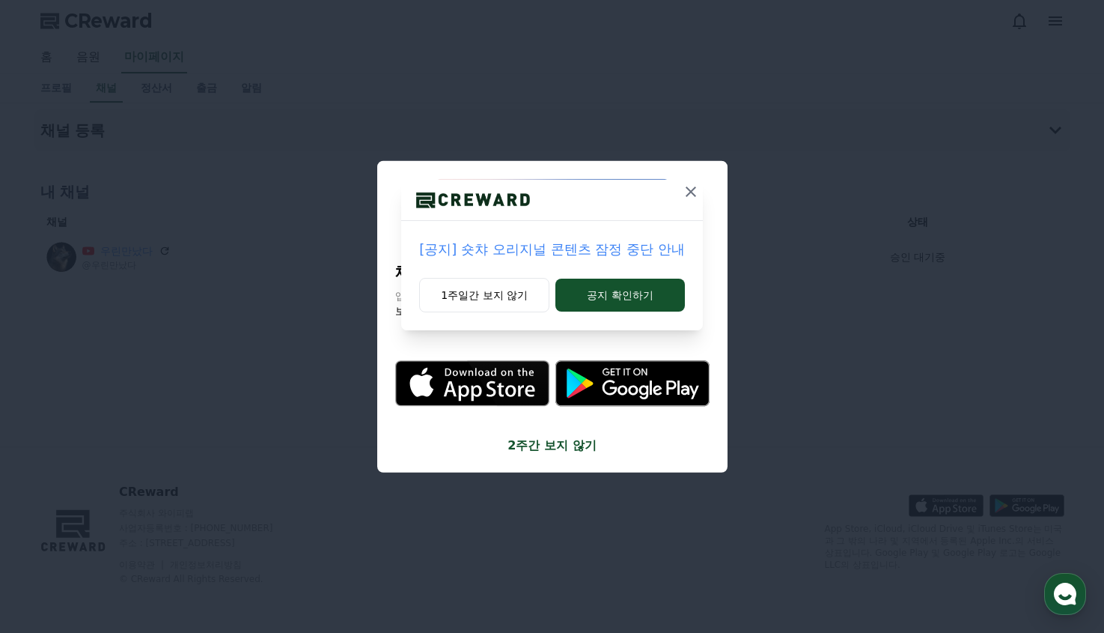
click at [693, 189] on icon at bounding box center [691, 192] width 18 height 18
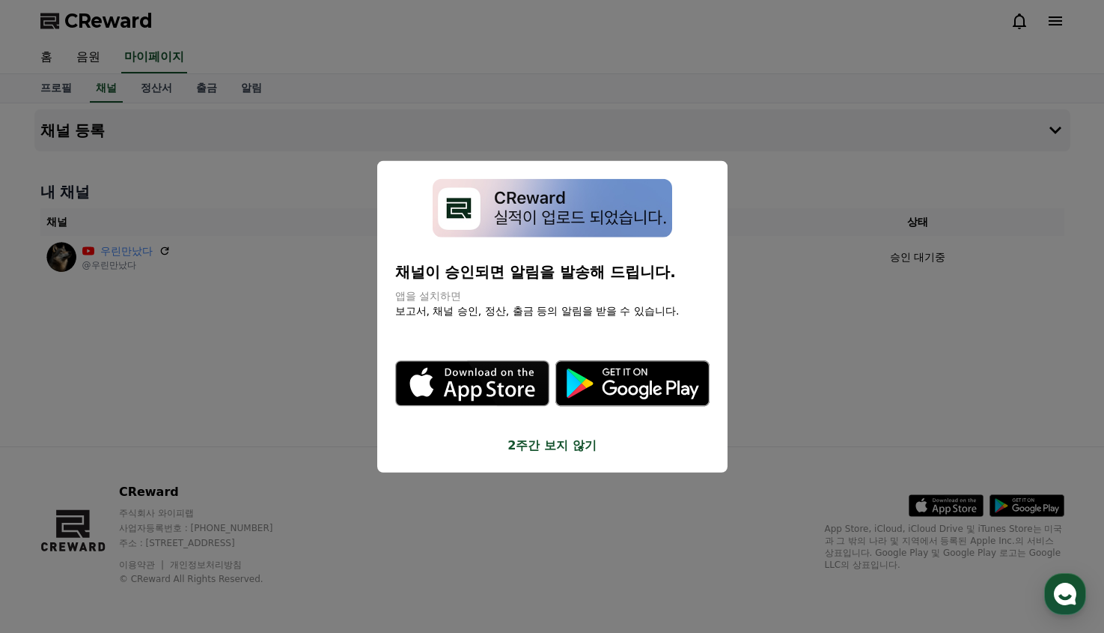
click at [561, 445] on button "2주간 보지 않기" at bounding box center [552, 445] width 314 height 18
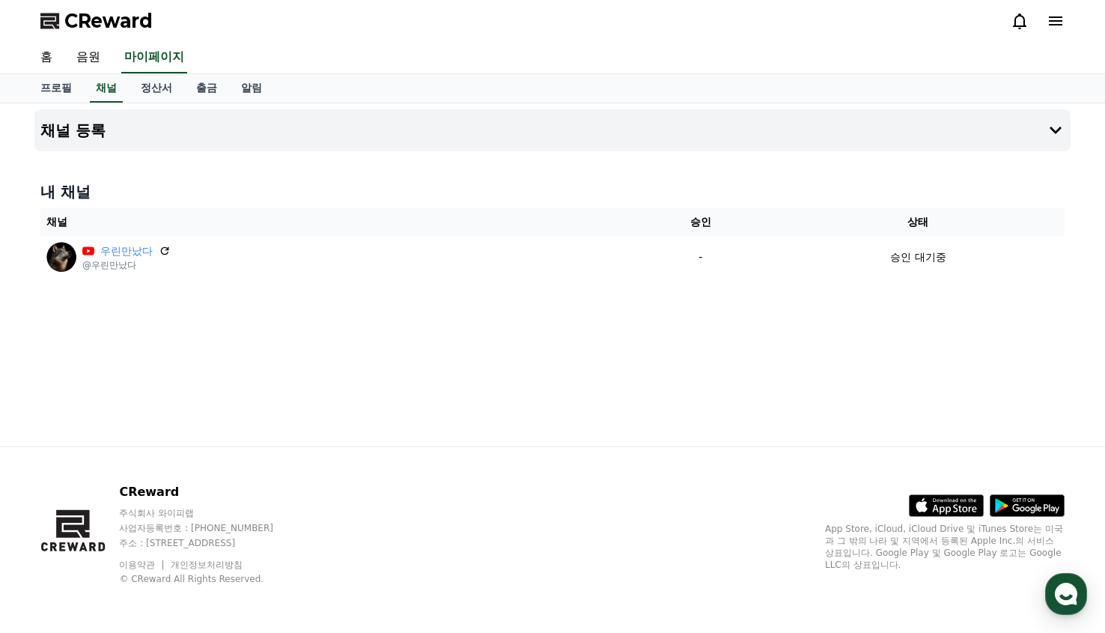
click at [1088, 190] on div "채널 등록 내 채널 채널 승인 상태 우린만났다 @우린만났다 - 승인 대기중" at bounding box center [552, 274] width 1105 height 343
